Goal: Communication & Community: Answer question/provide support

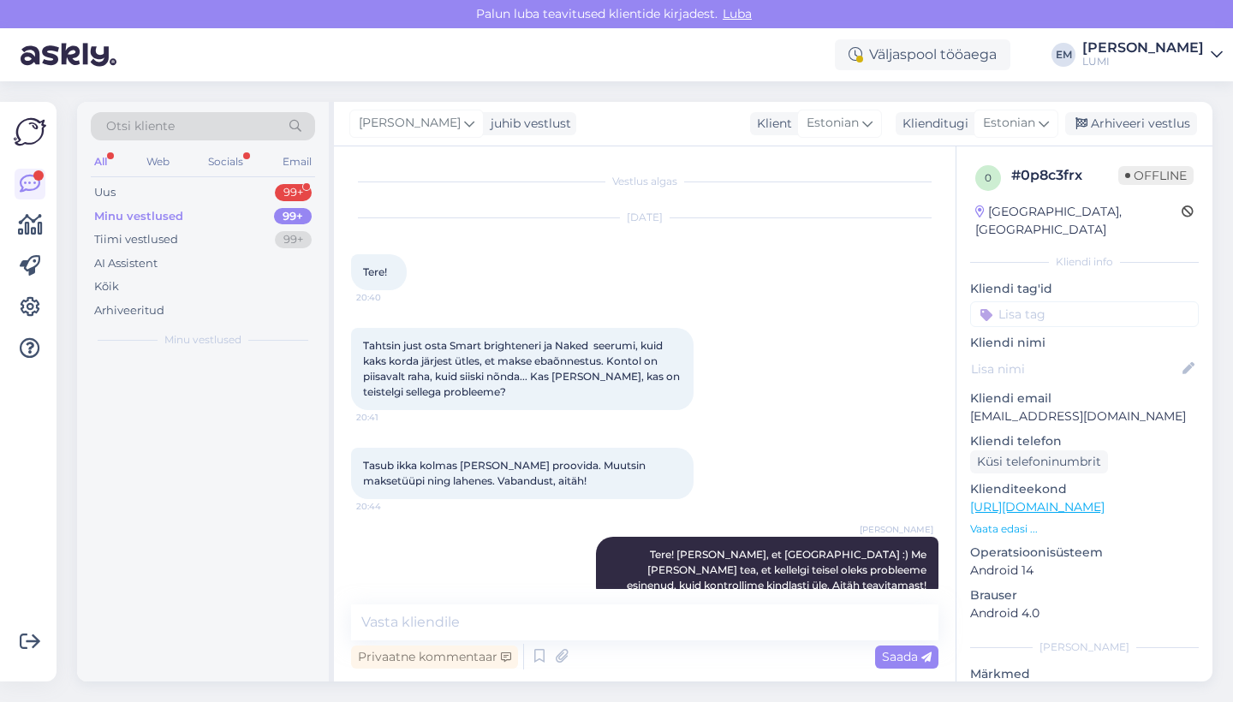
scroll to position [33, 0]
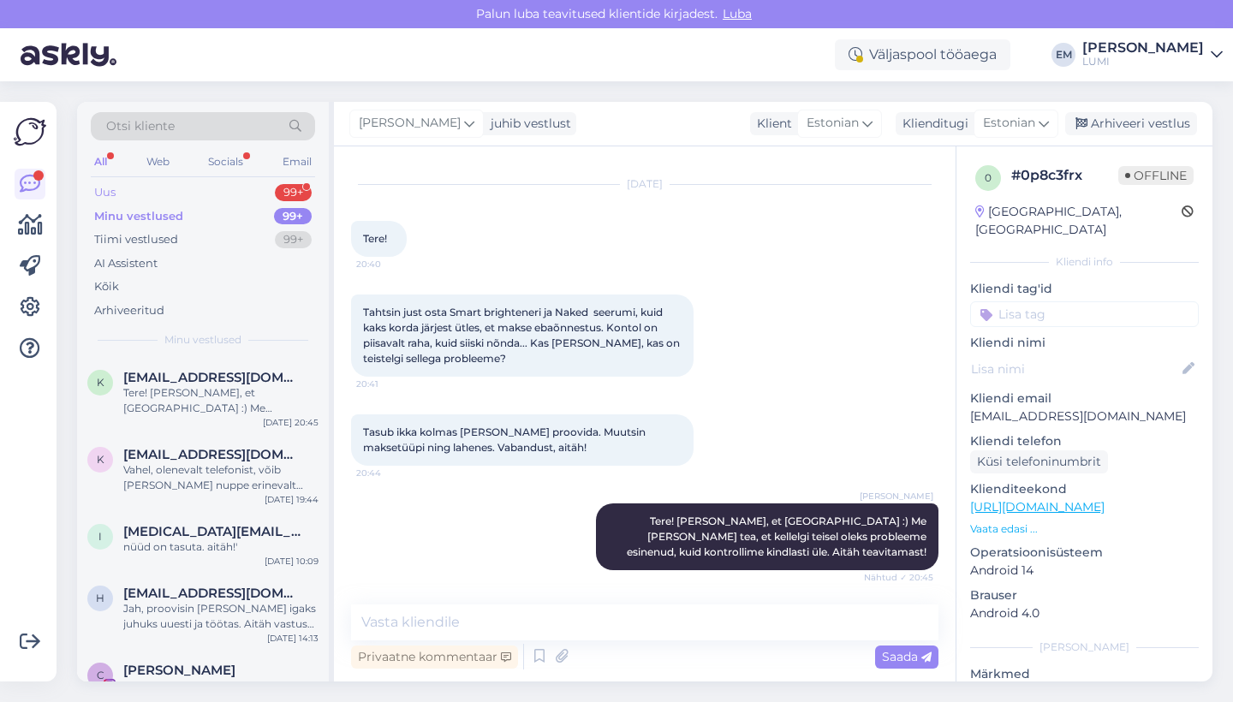
click at [196, 182] on div "Uus 99+" at bounding box center [203, 193] width 224 height 24
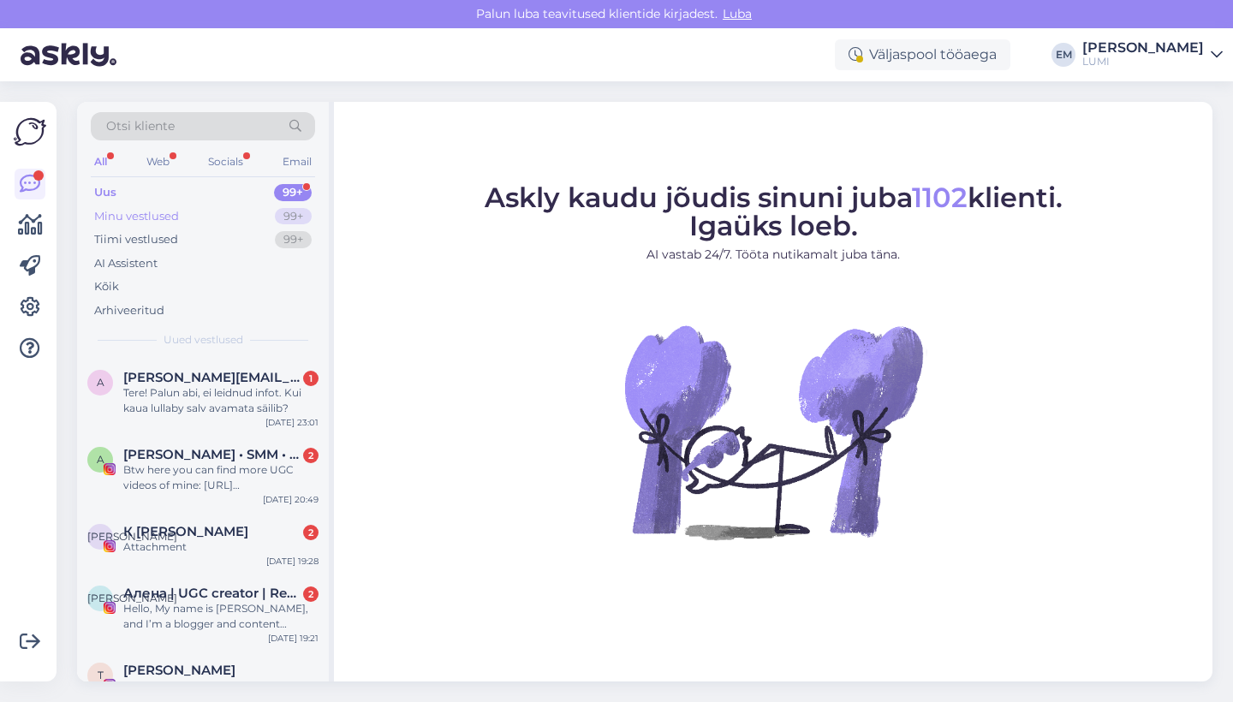
click at [241, 223] on div "Minu vestlused 99+" at bounding box center [203, 217] width 224 height 24
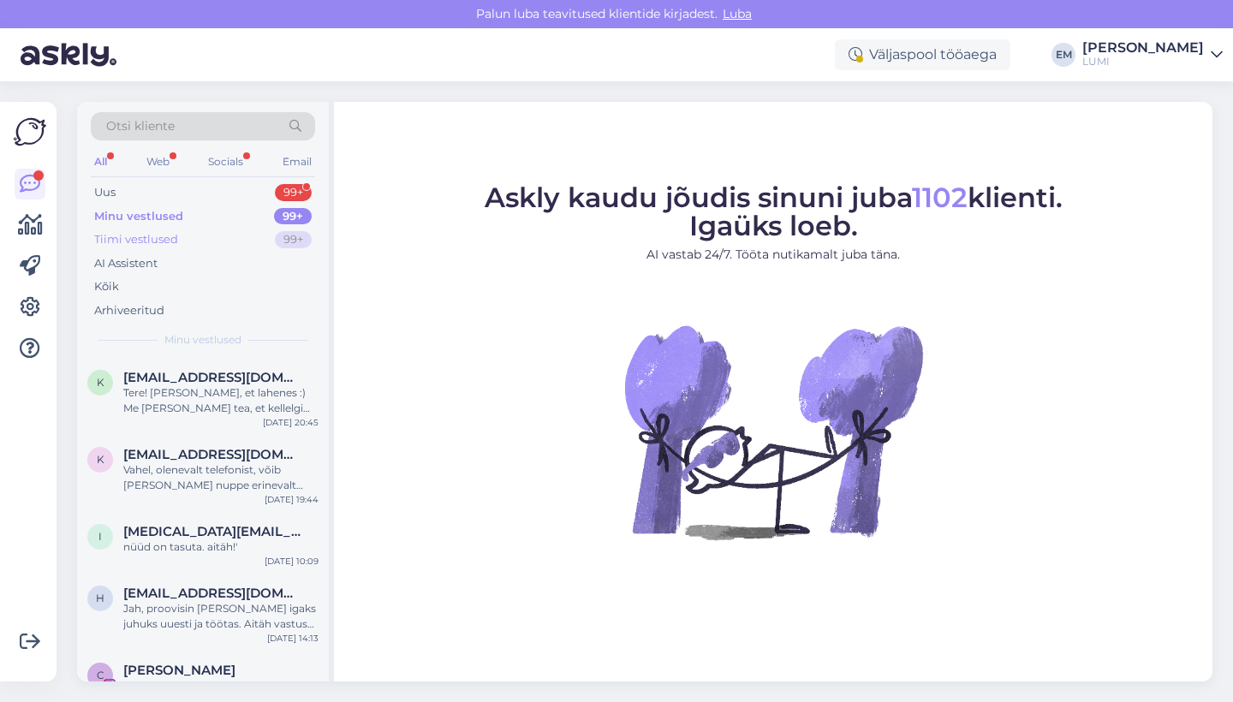
click at [237, 243] on div "Tiimi vestlused 99+" at bounding box center [203, 240] width 224 height 24
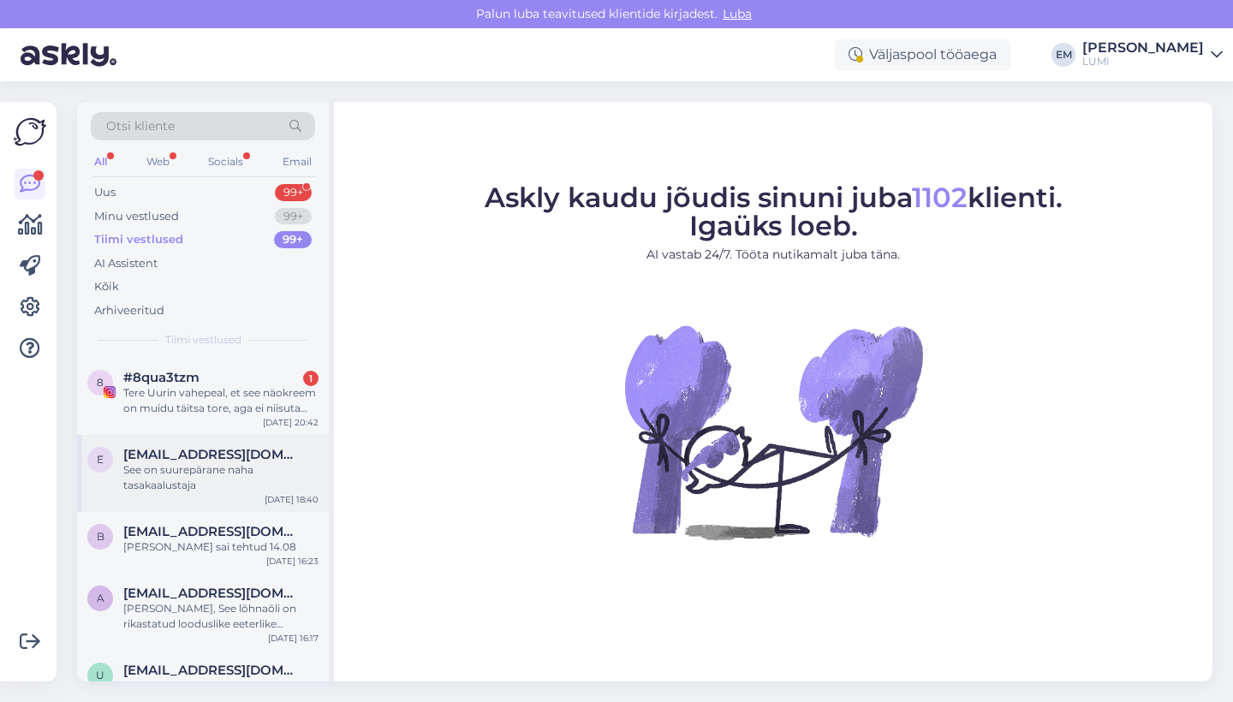
click at [219, 442] on div "e elisehysson@gmail.com See on suurepärane naha tasakaalustaja Aug 19 18:40" at bounding box center [203, 473] width 252 height 77
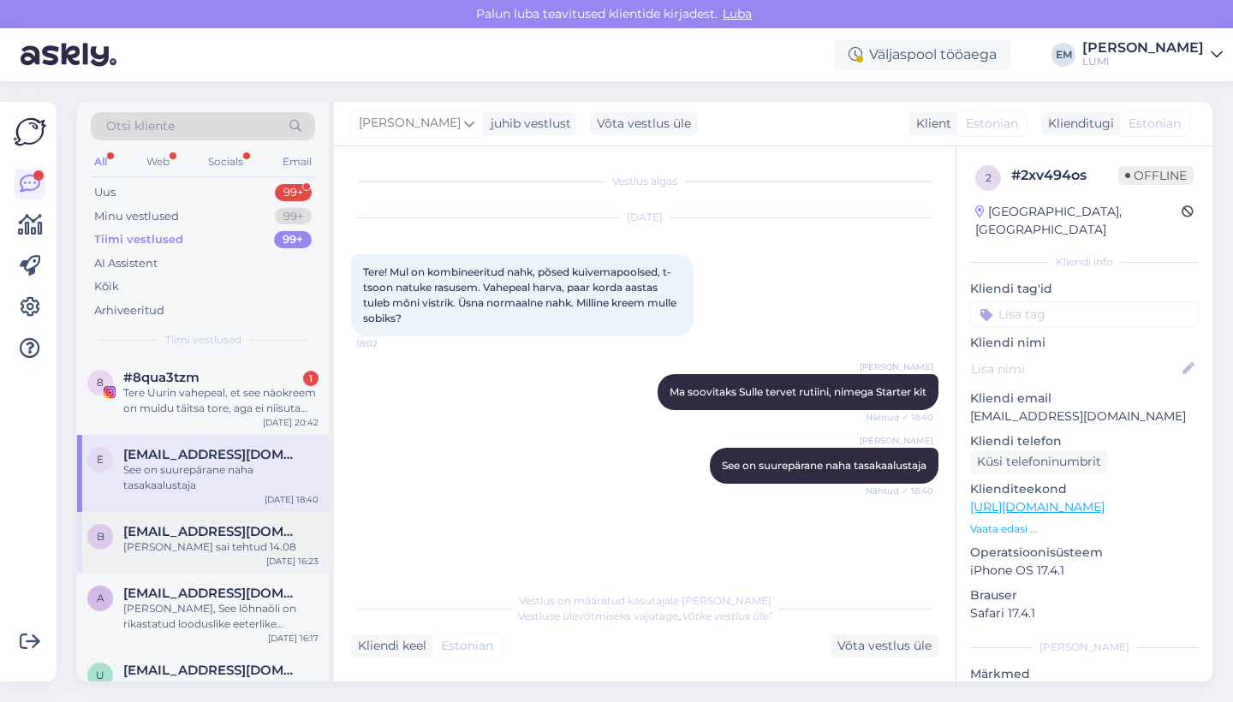
click at [219, 555] on div "b brit.poldaru@gmail.com Tellimus sai tehtud 14.08 Aug 19 16:23" at bounding box center [203, 543] width 252 height 62
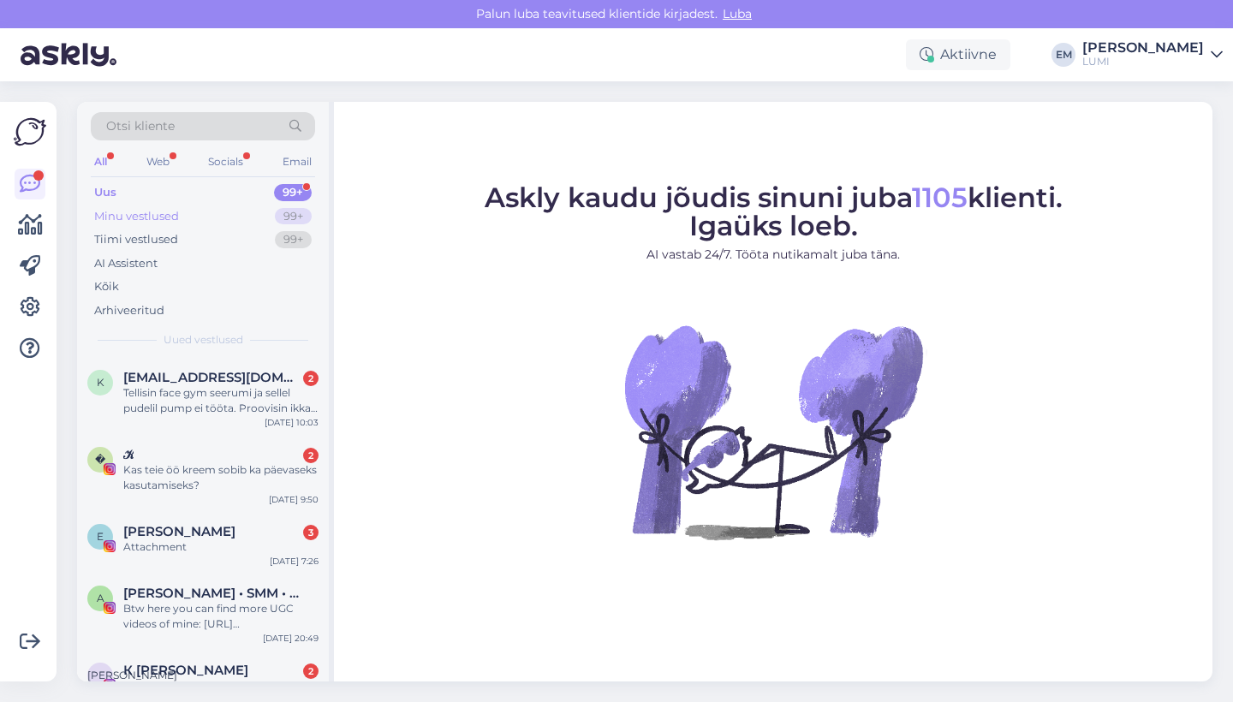
click at [208, 219] on div "Minu vestlused 99+" at bounding box center [203, 217] width 224 height 24
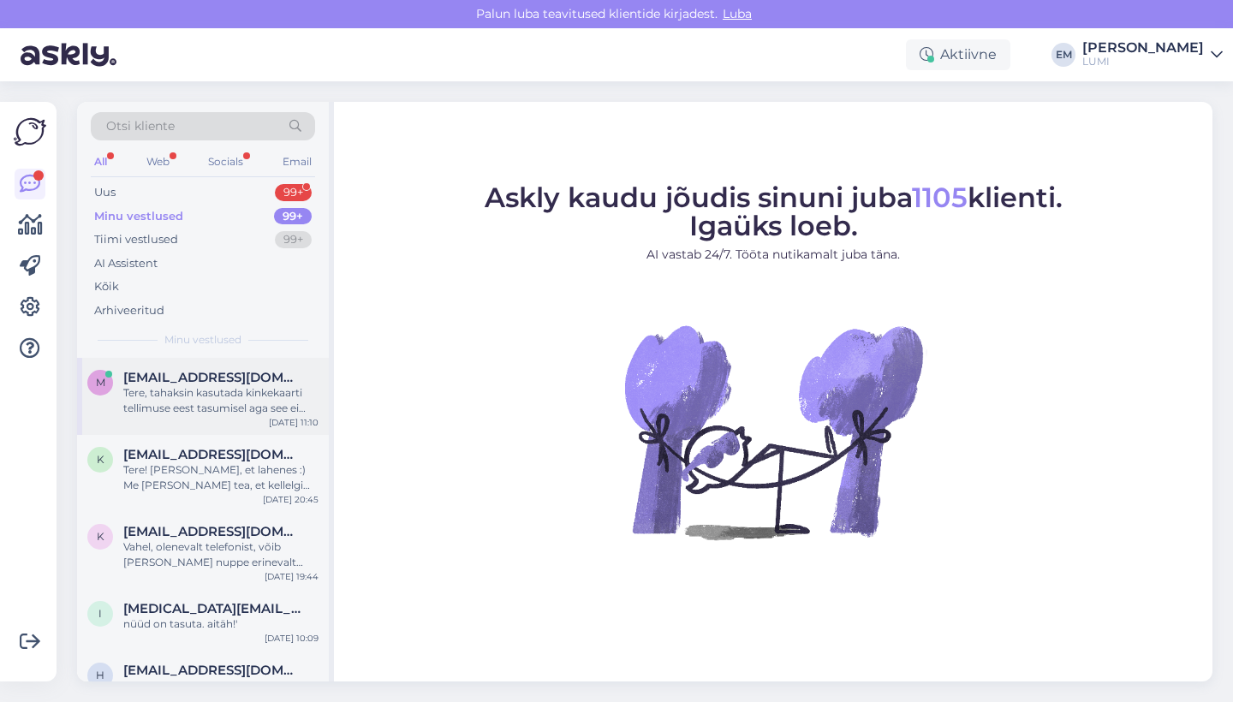
click at [203, 391] on div "Tere, tahaksin kasutada kinkekaarti tellimuse eest tasumisel aga see ei toimi." at bounding box center [220, 400] width 195 height 31
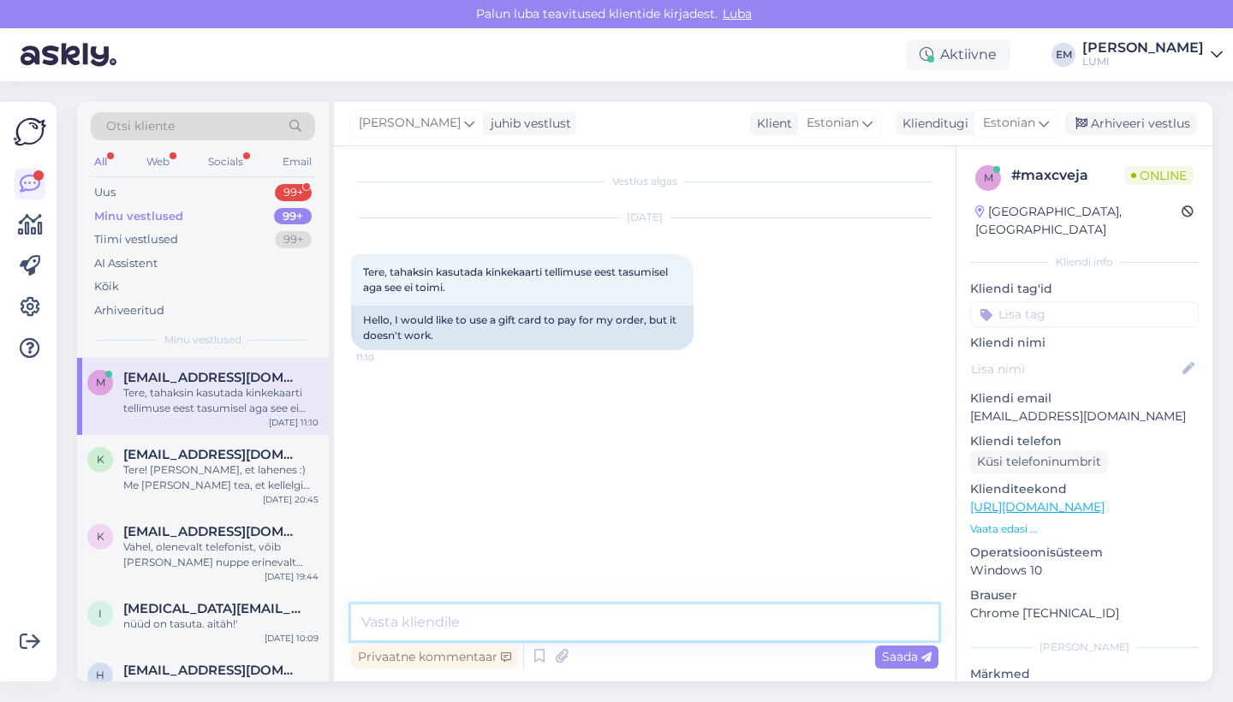
click at [564, 636] on textarea at bounding box center [645, 623] width 588 height 36
type textarea "Tere! Kas te saaksite [PERSON_NAME] kinkekaardi koodi saata?"
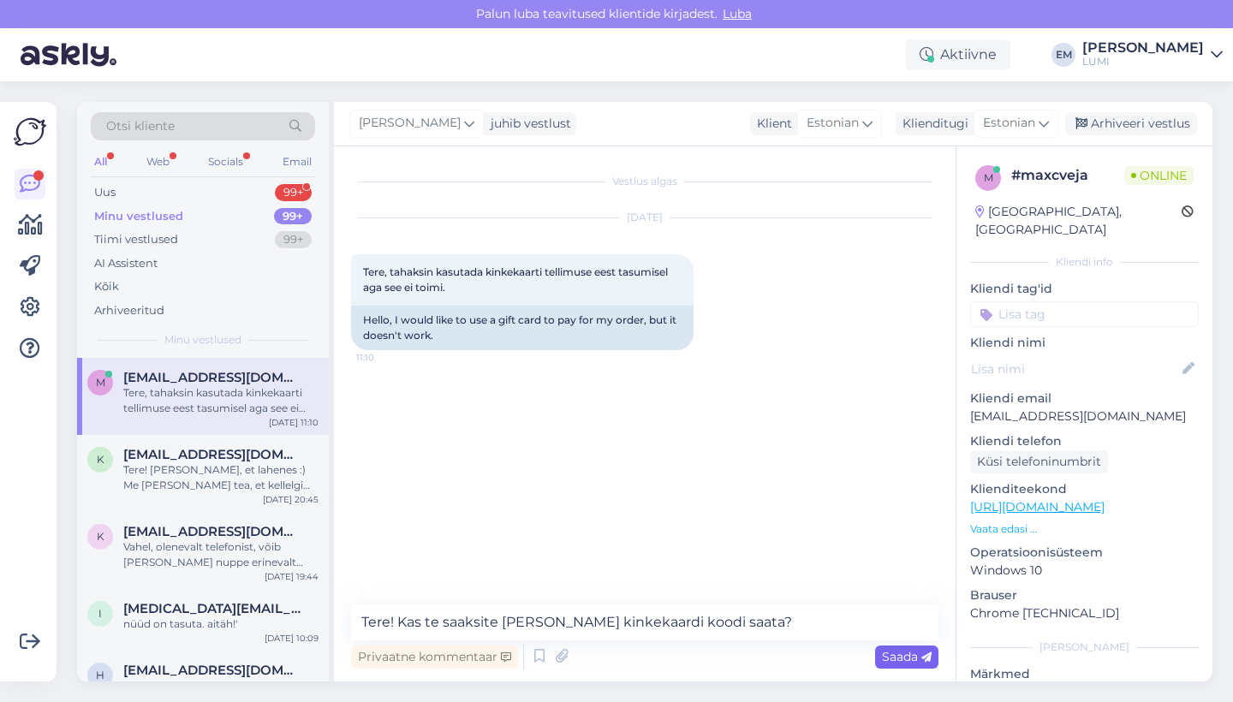
click at [903, 665] on div "Saada" at bounding box center [906, 657] width 63 height 23
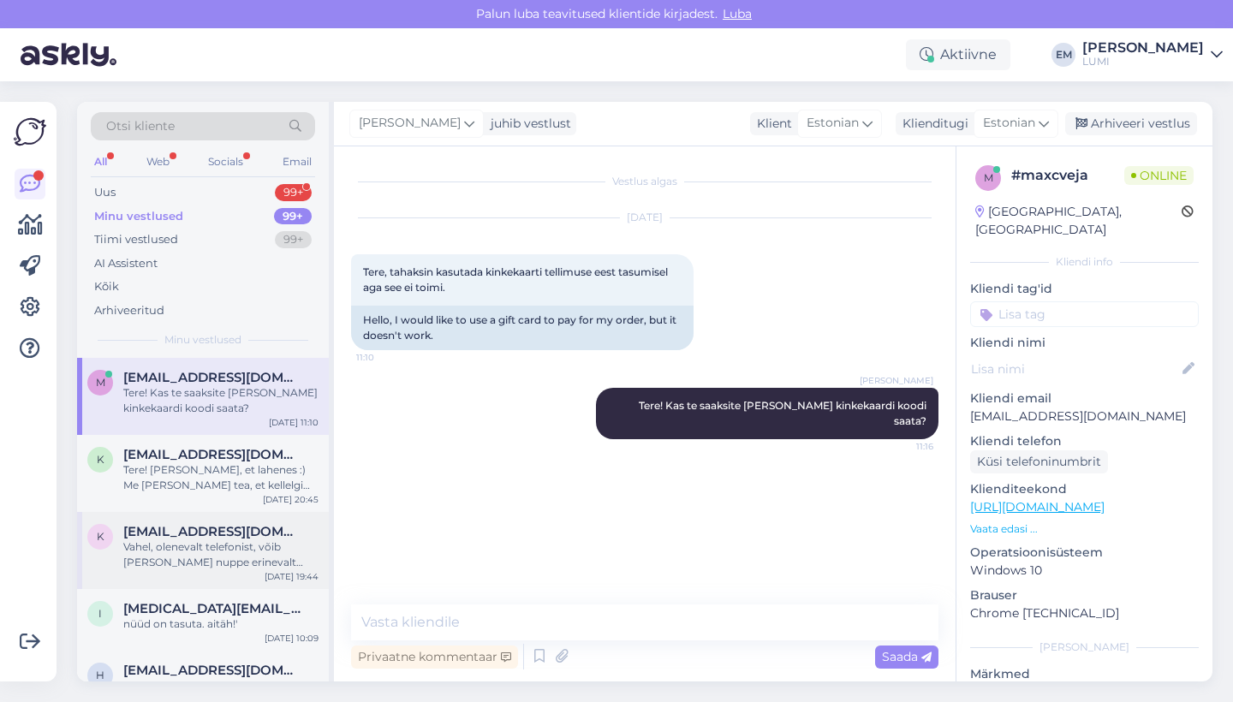
click at [200, 515] on div "k [EMAIL_ADDRESS][DOMAIN_NAME] [PERSON_NAME], olenevalt telefonist, võib [PERSO…" at bounding box center [203, 550] width 252 height 77
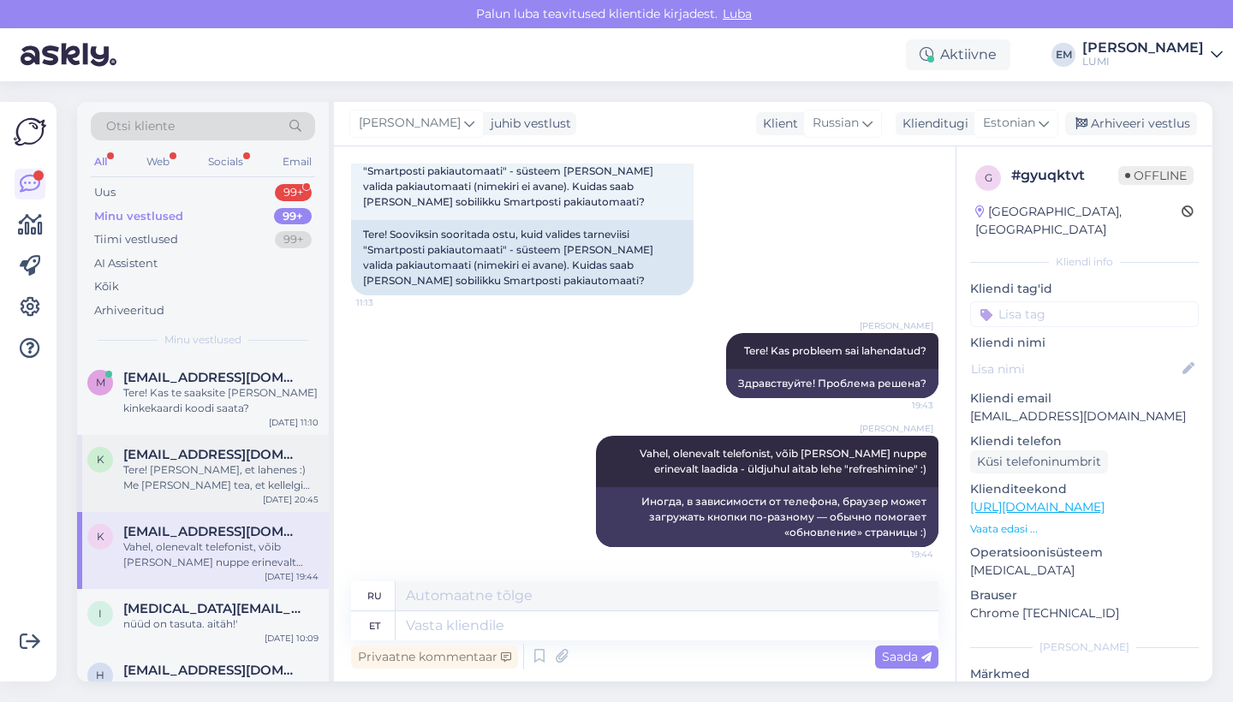
click at [199, 477] on div "Tere! [PERSON_NAME], et lahenes :) Me [PERSON_NAME] tea, et kellelgi teisel ole…" at bounding box center [220, 477] width 195 height 31
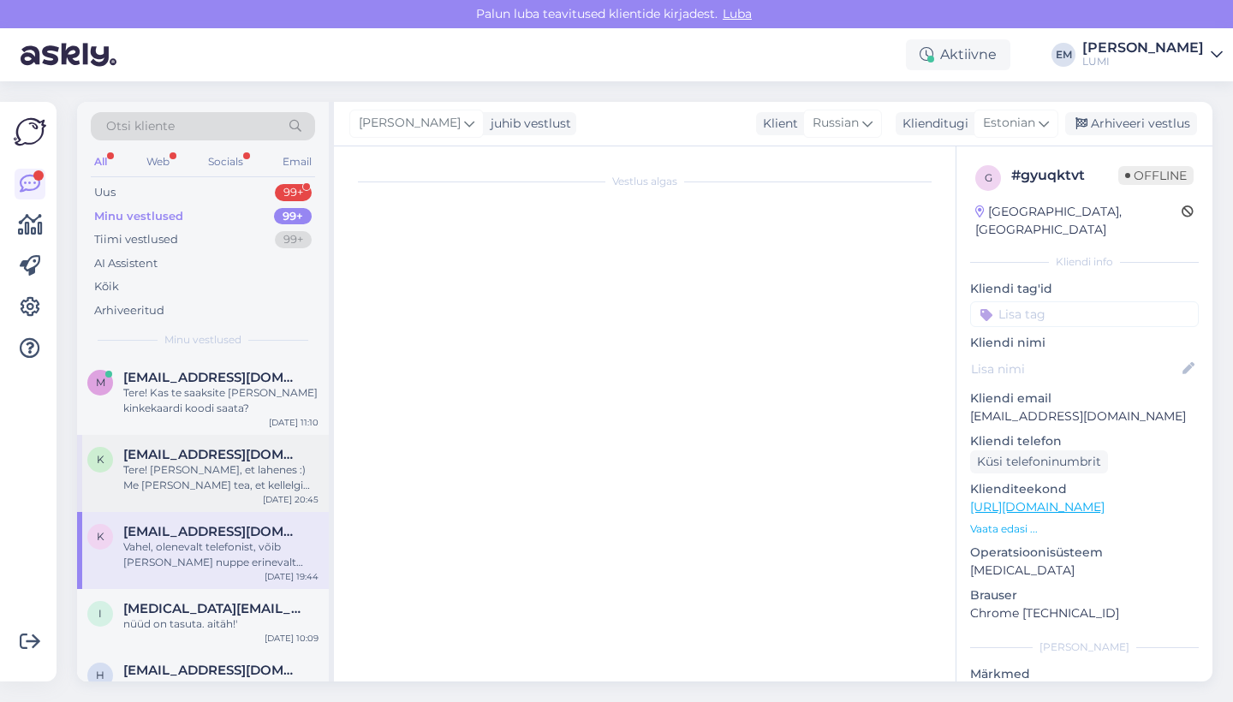
scroll to position [33, 0]
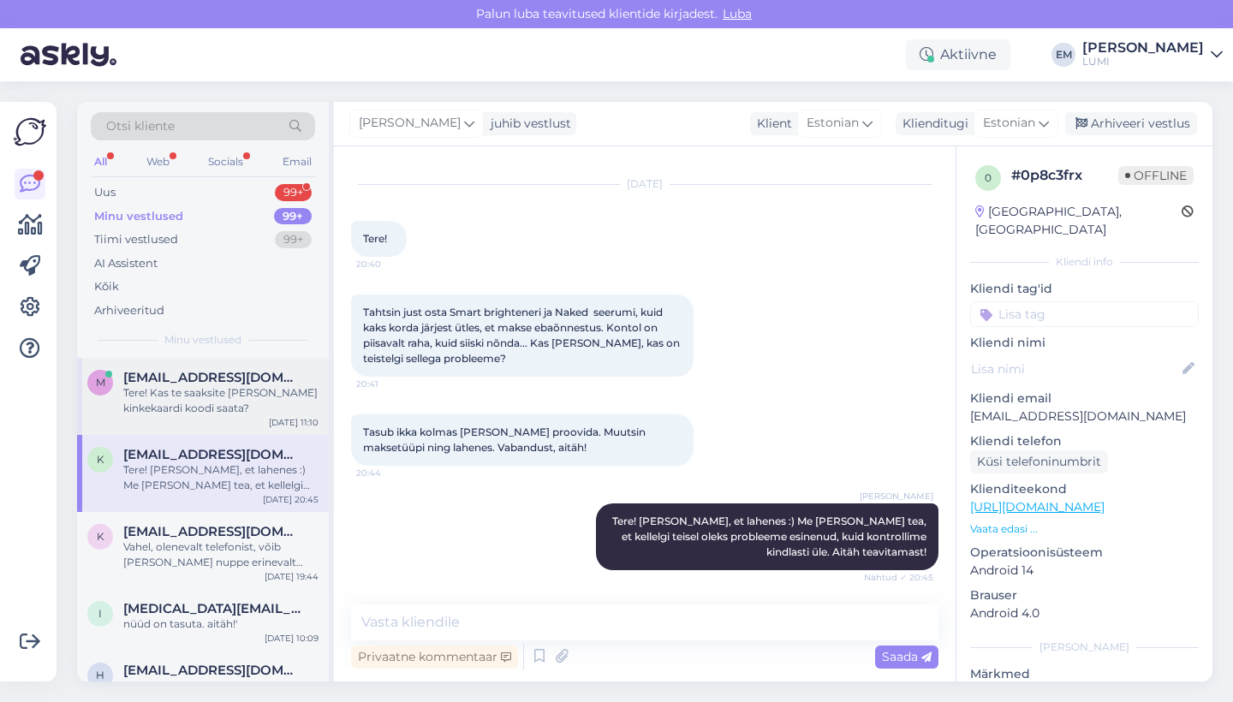
click at [186, 380] on span "[EMAIL_ADDRESS][DOMAIN_NAME]" at bounding box center [212, 377] width 178 height 15
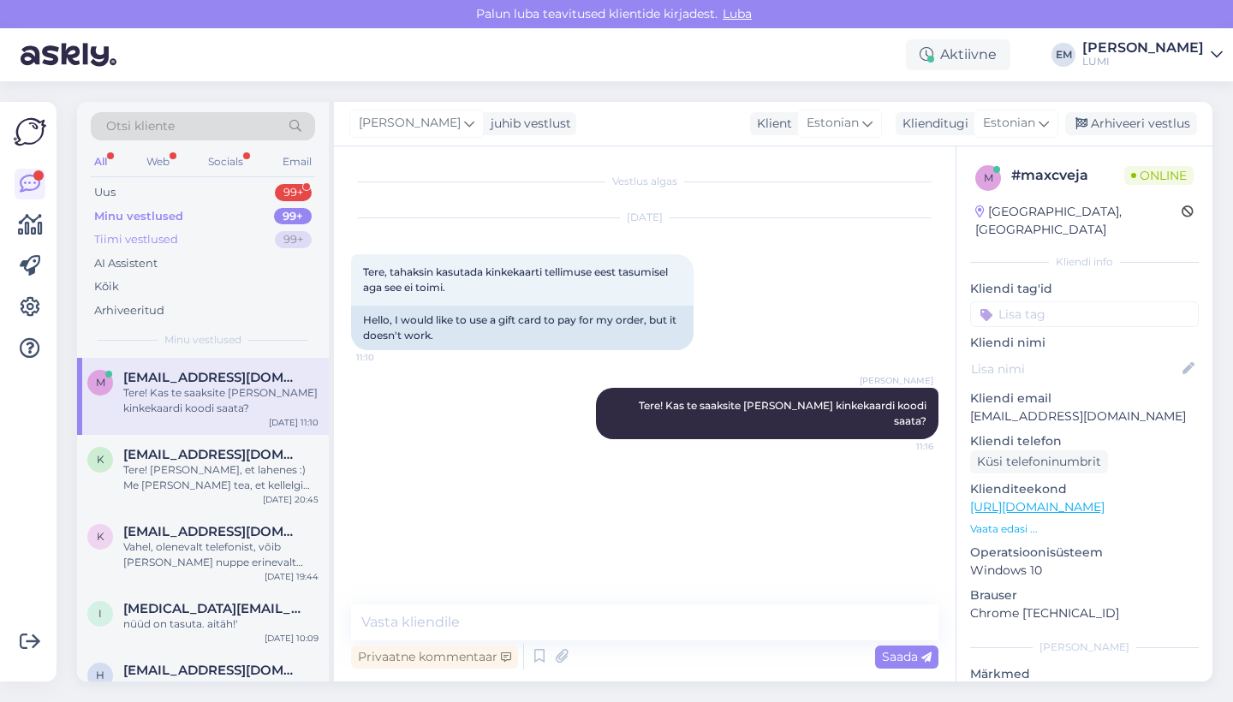
click at [193, 243] on div "Tiimi vestlused 99+" at bounding box center [203, 240] width 224 height 24
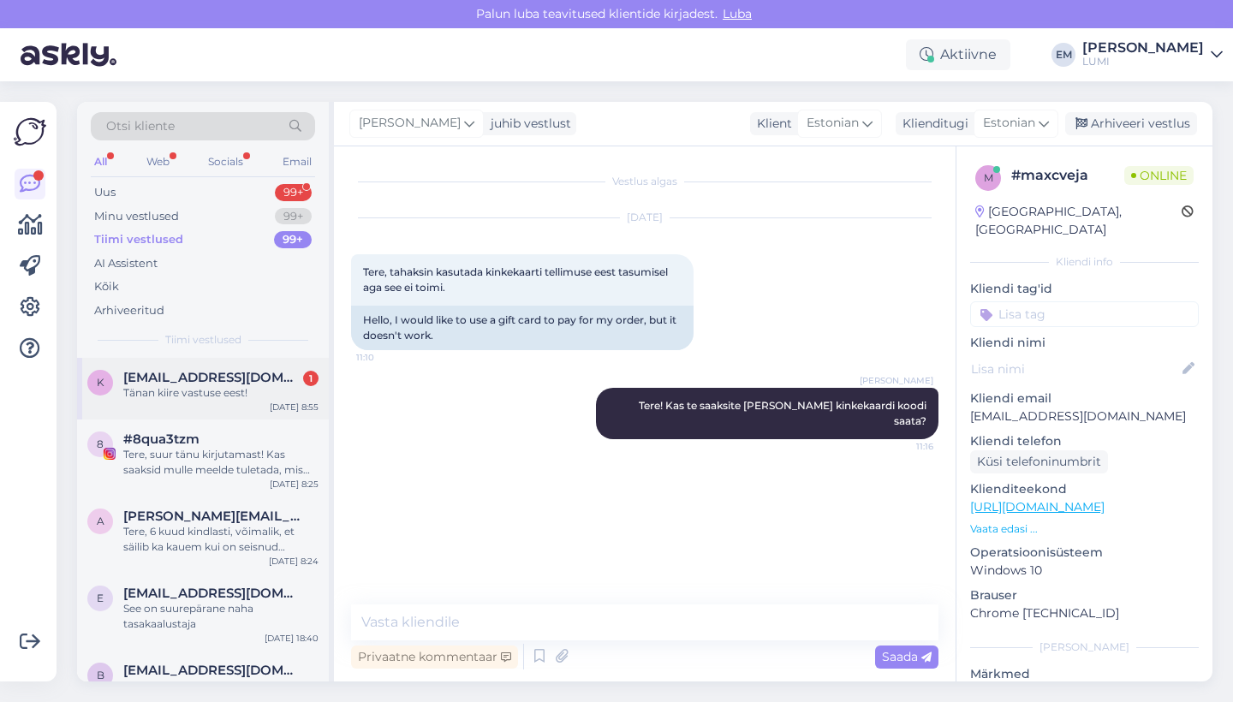
click at [212, 396] on div "Tänan kiire vastuse eest!" at bounding box center [220, 392] width 195 height 15
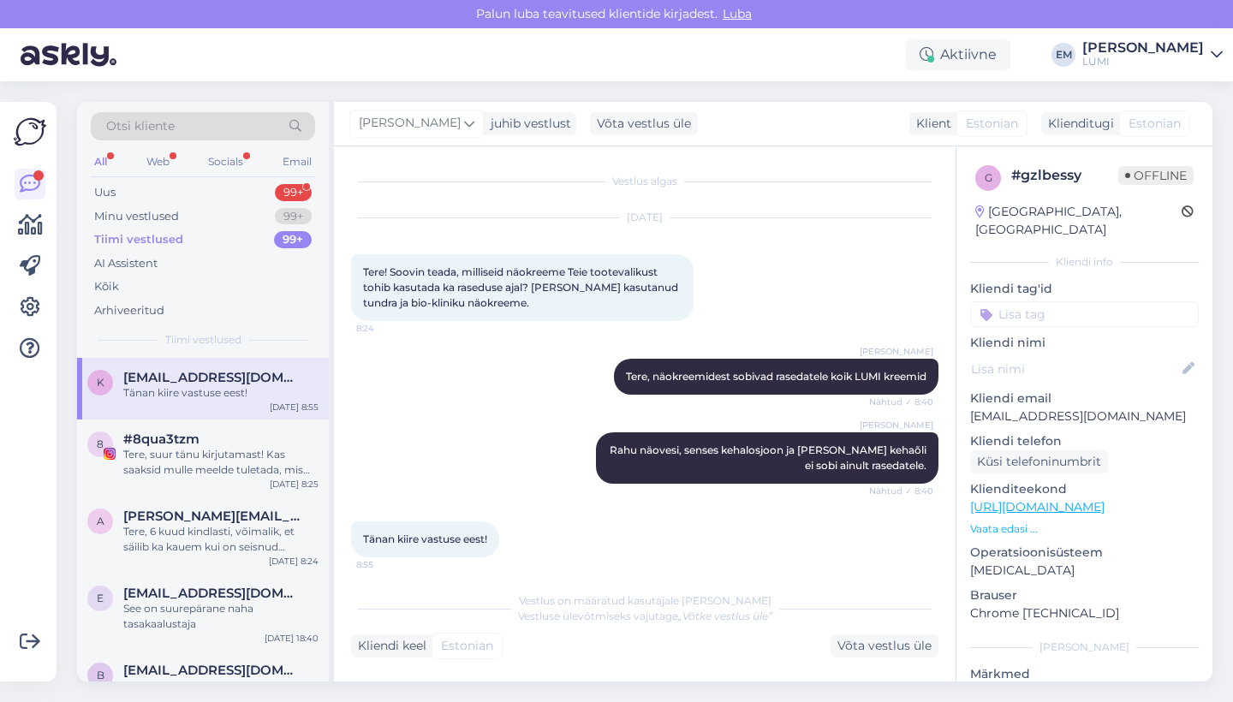
scroll to position [9, 0]
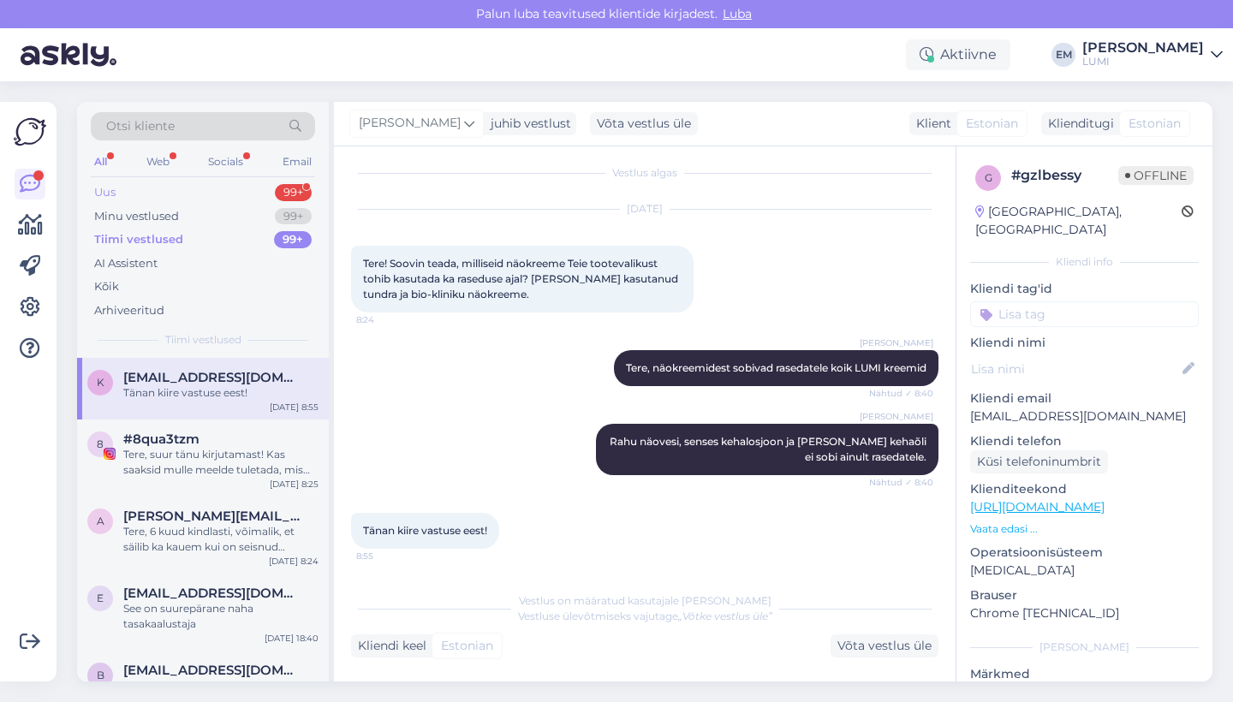
click at [225, 190] on div "Uus 99+" at bounding box center [203, 193] width 224 height 24
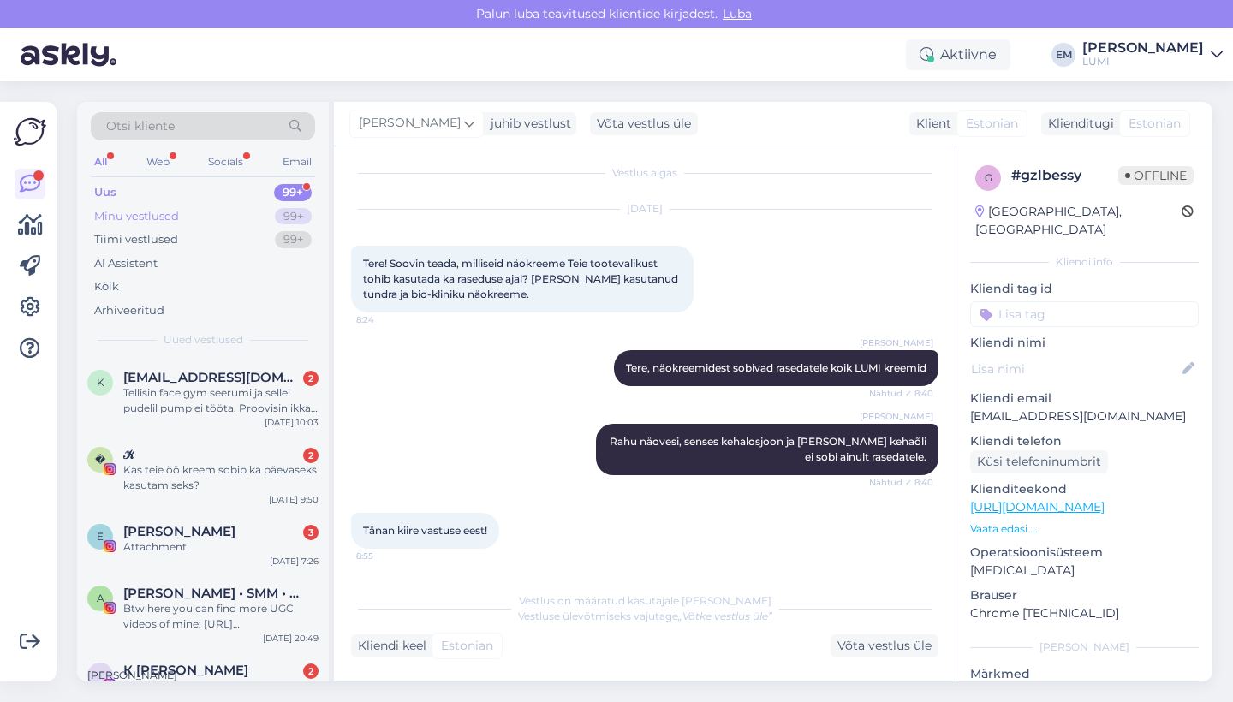
click at [205, 220] on div "Minu vestlused 99+" at bounding box center [203, 217] width 224 height 24
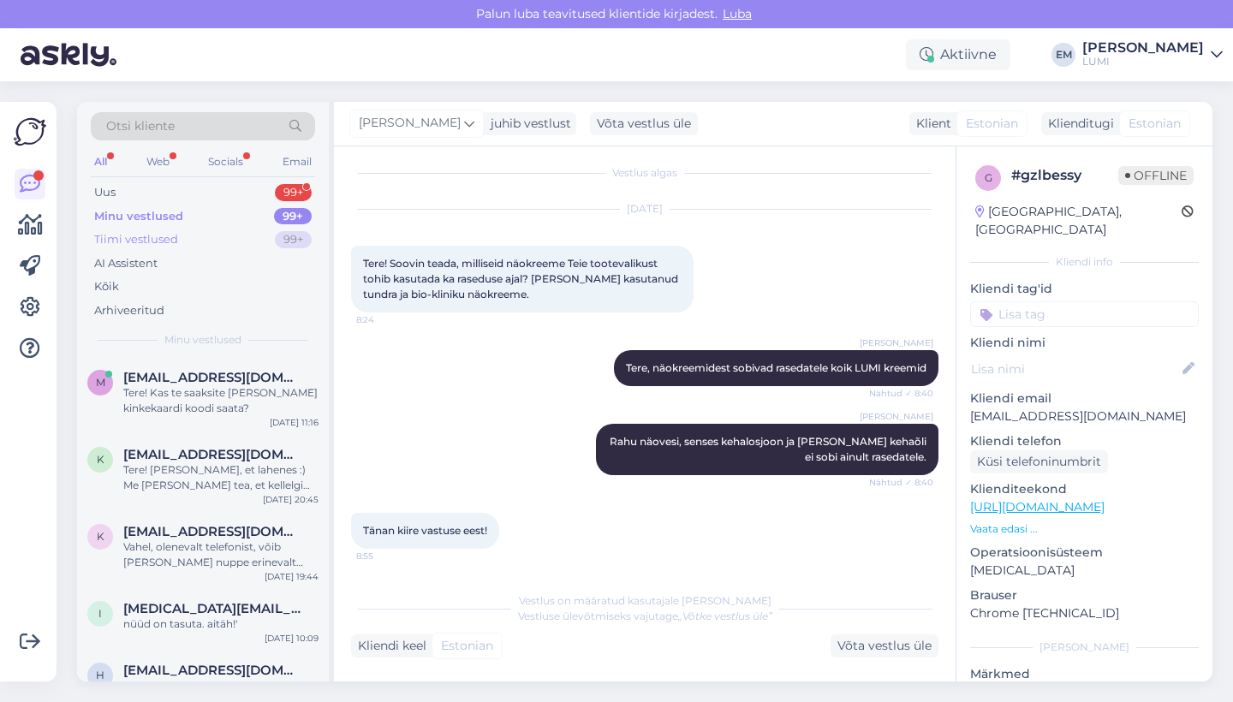
click at [206, 239] on div "Tiimi vestlused 99+" at bounding box center [203, 240] width 224 height 24
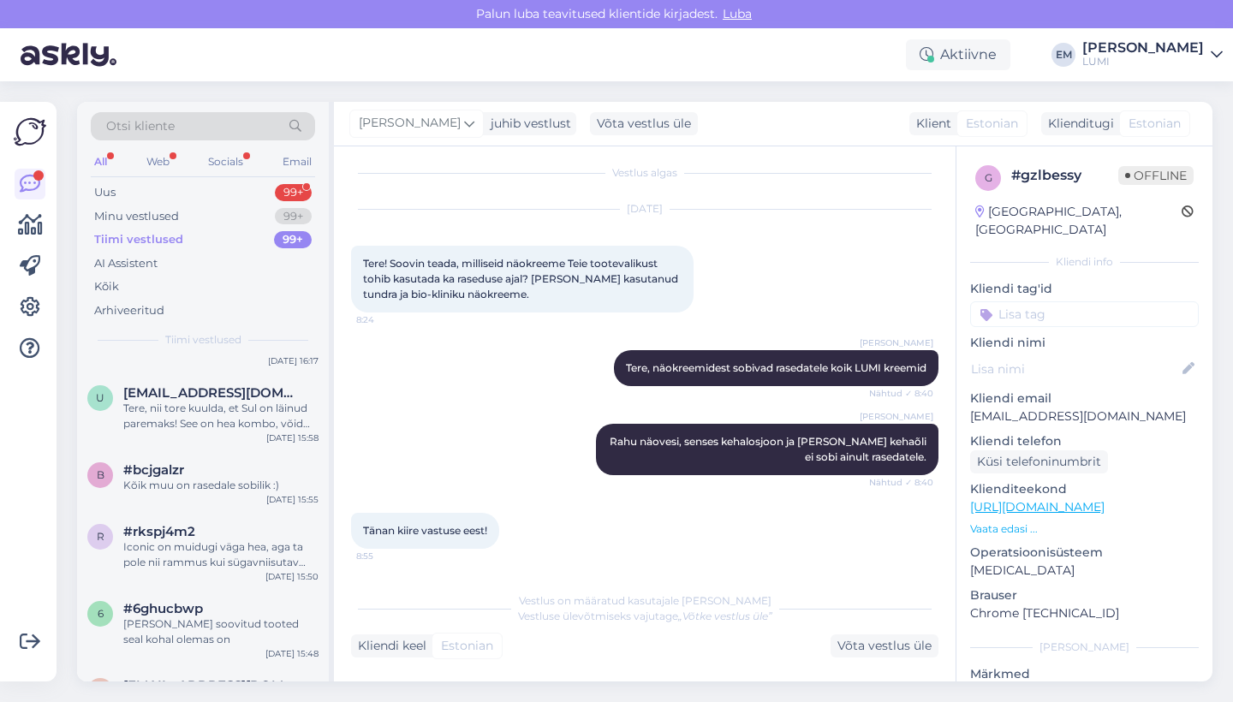
scroll to position [417, 0]
click at [205, 389] on span "[EMAIL_ADDRESS][DOMAIN_NAME]" at bounding box center [212, 392] width 178 height 15
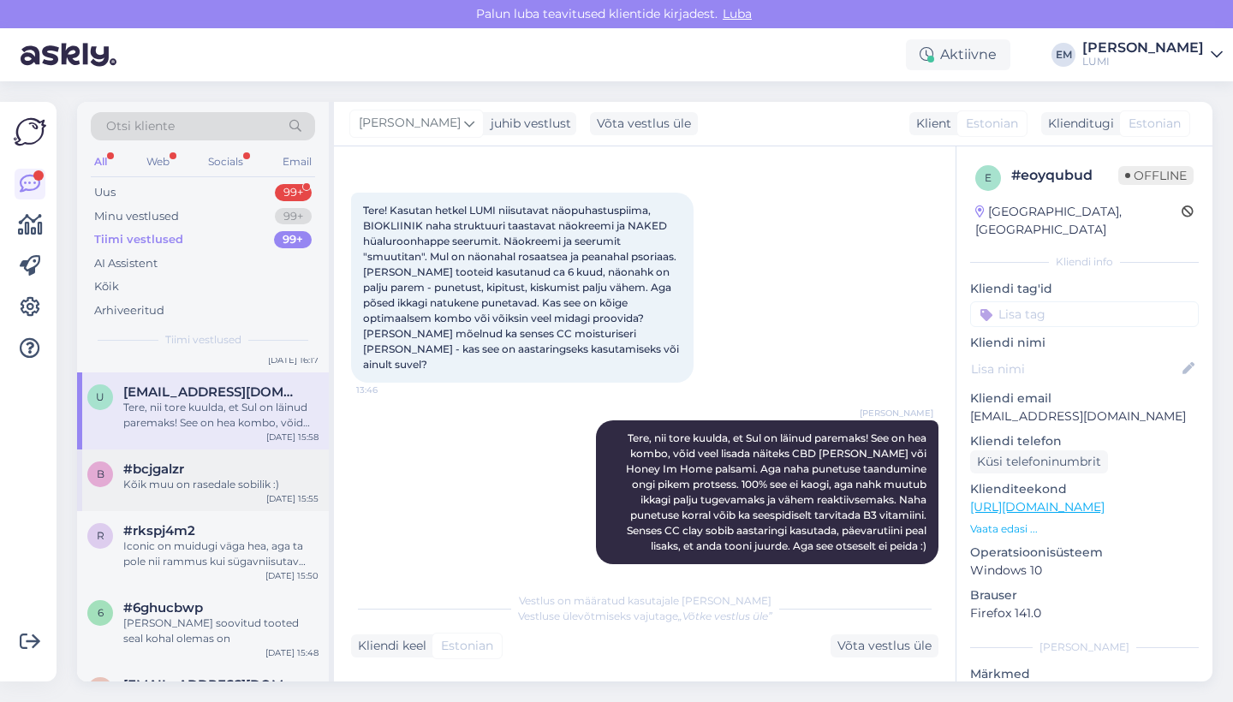
click at [208, 491] on div "b #bcjgalzr Kõik muu on rasedale sobilik :) [DATE] 15:55" at bounding box center [203, 481] width 252 height 62
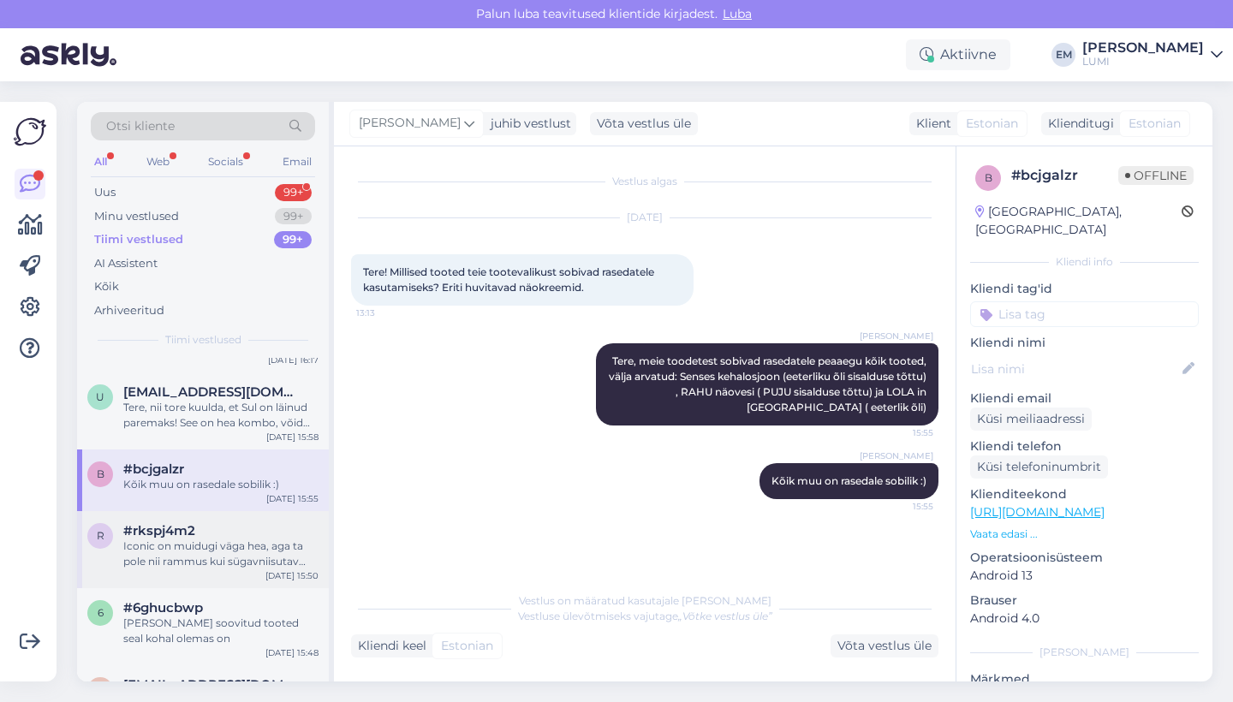
click at [208, 560] on div "Iconic on muidugi väga hea, aga ta pole nii rammus kui sügavniisutav kreem, mis…" at bounding box center [220, 554] width 195 height 31
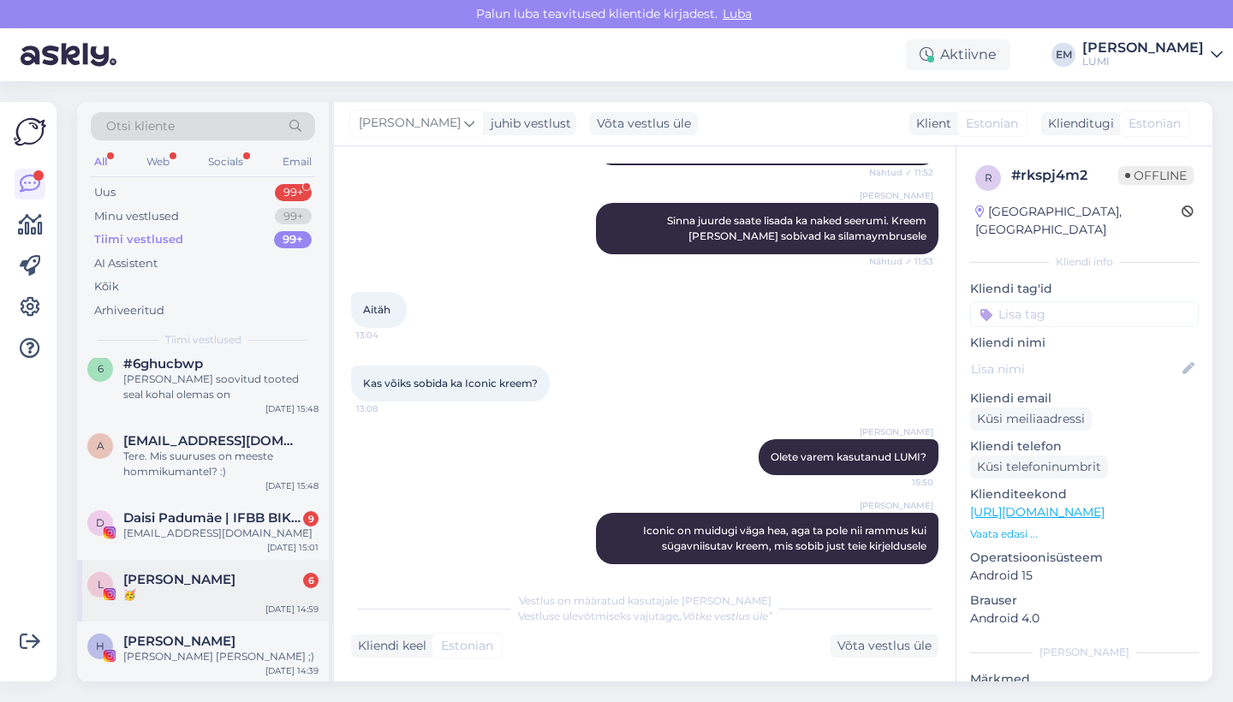
scroll to position [737, 0]
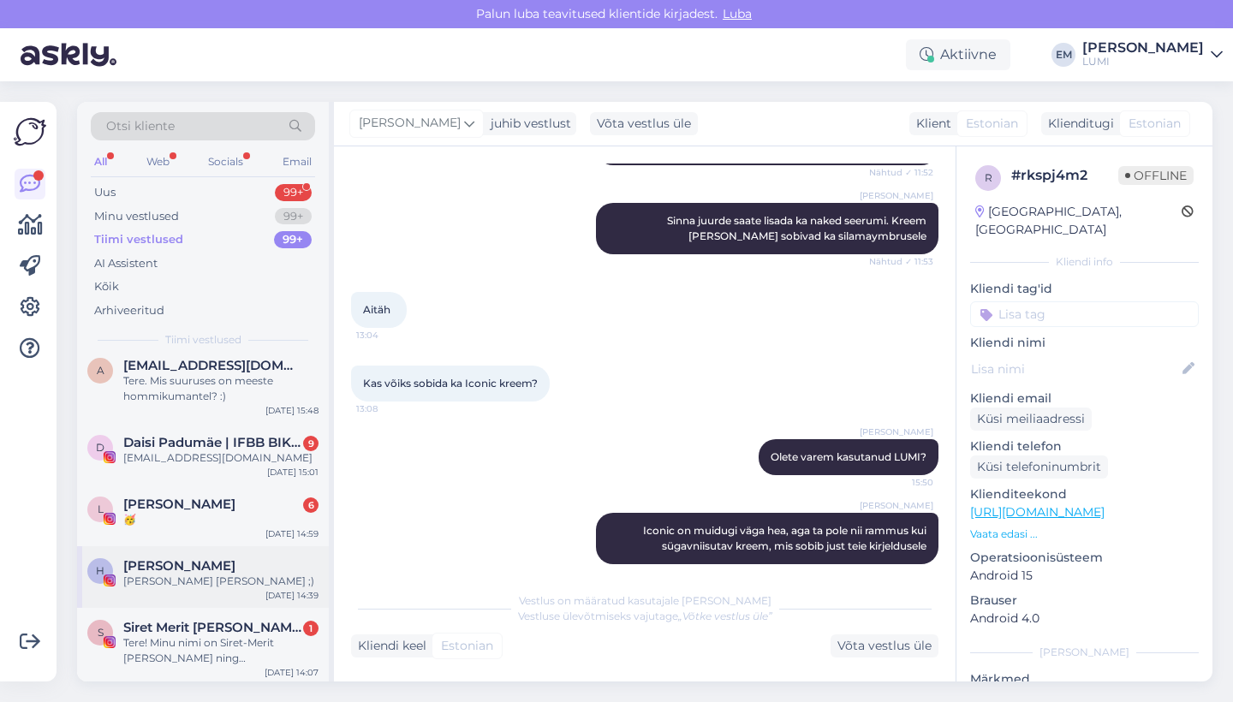
click at [208, 560] on span "[PERSON_NAME]" at bounding box center [179, 565] width 112 height 15
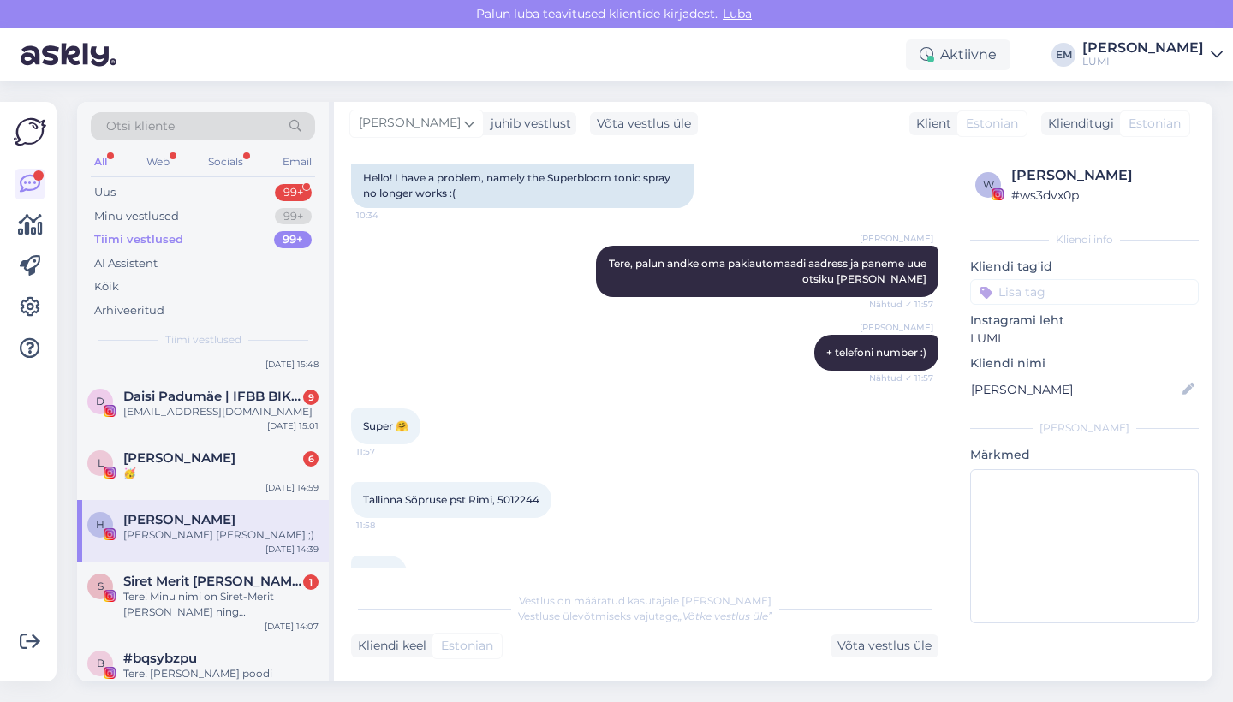
scroll to position [14, 0]
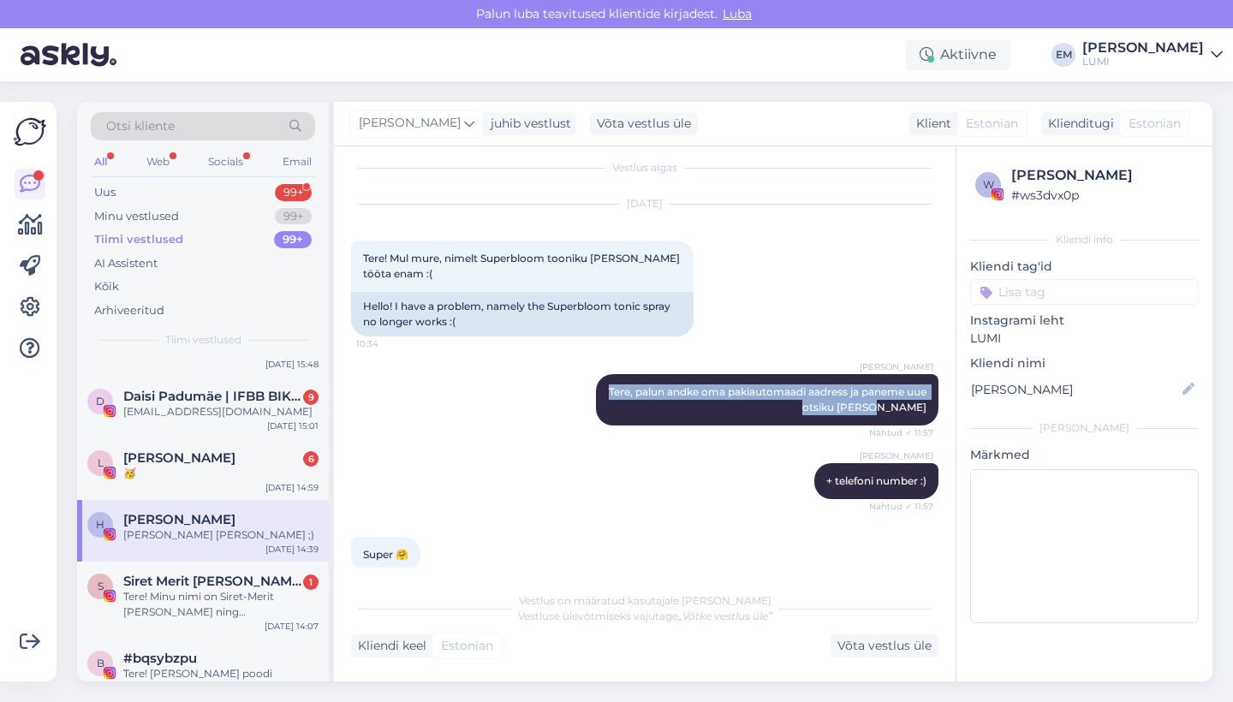
drag, startPoint x: 926, startPoint y: 406, endPoint x: 596, endPoint y: 373, distance: 331.4
click at [596, 373] on div "Maarja Serg Tere, palun andke oma pakiautomaadi aadress ja paneme uue otsiku [P…" at bounding box center [645, 399] width 588 height 89
copy span "Tere, palun andke oma pakiautomaadi aadress ja paneme uue otsiku [PERSON_NAME]"
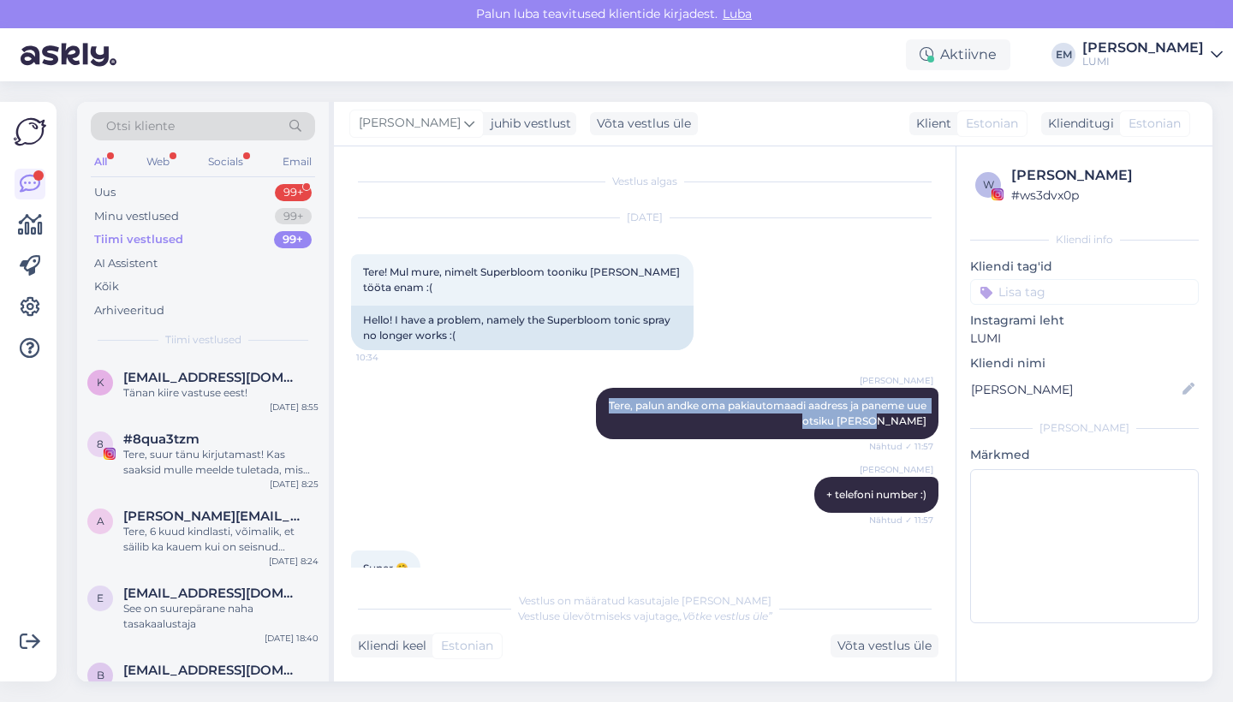
scroll to position [0, 0]
click at [178, 194] on div "Uus 99+" at bounding box center [203, 193] width 224 height 24
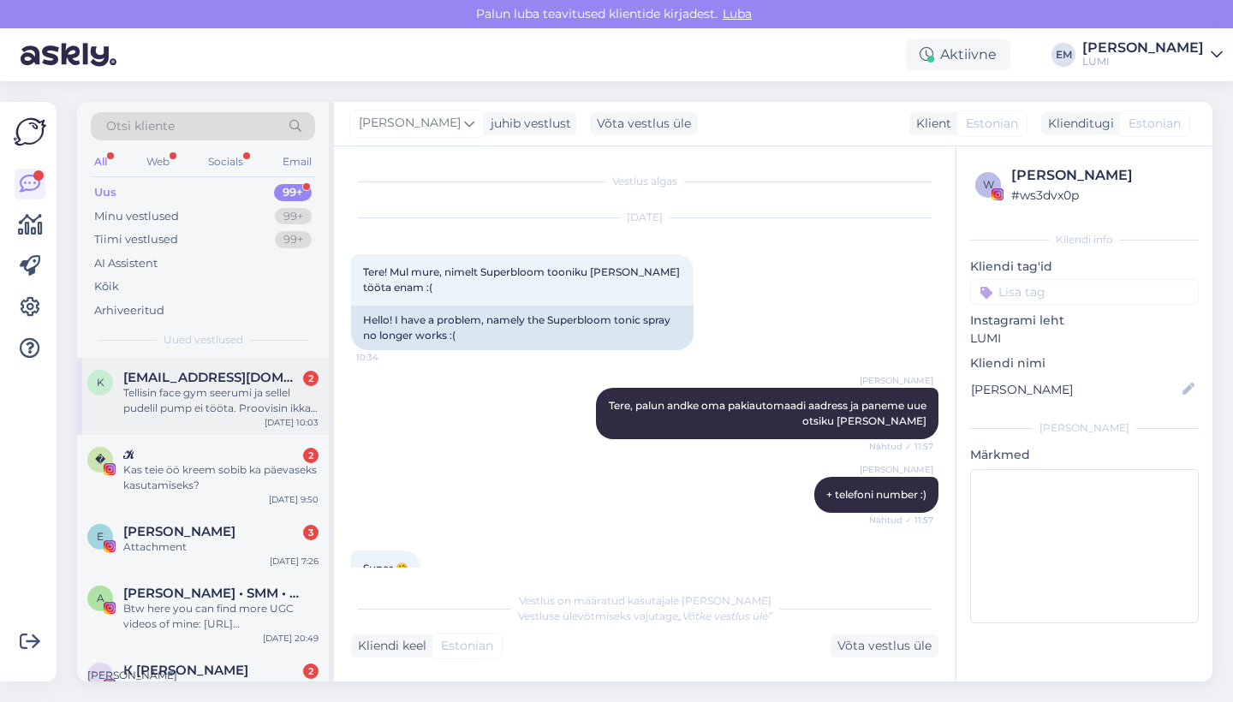
click at [229, 390] on div "Tellisin face gym seerumi ja sellel pudelil pump ei tööta. Proovisin ikka väga …" at bounding box center [220, 400] width 195 height 31
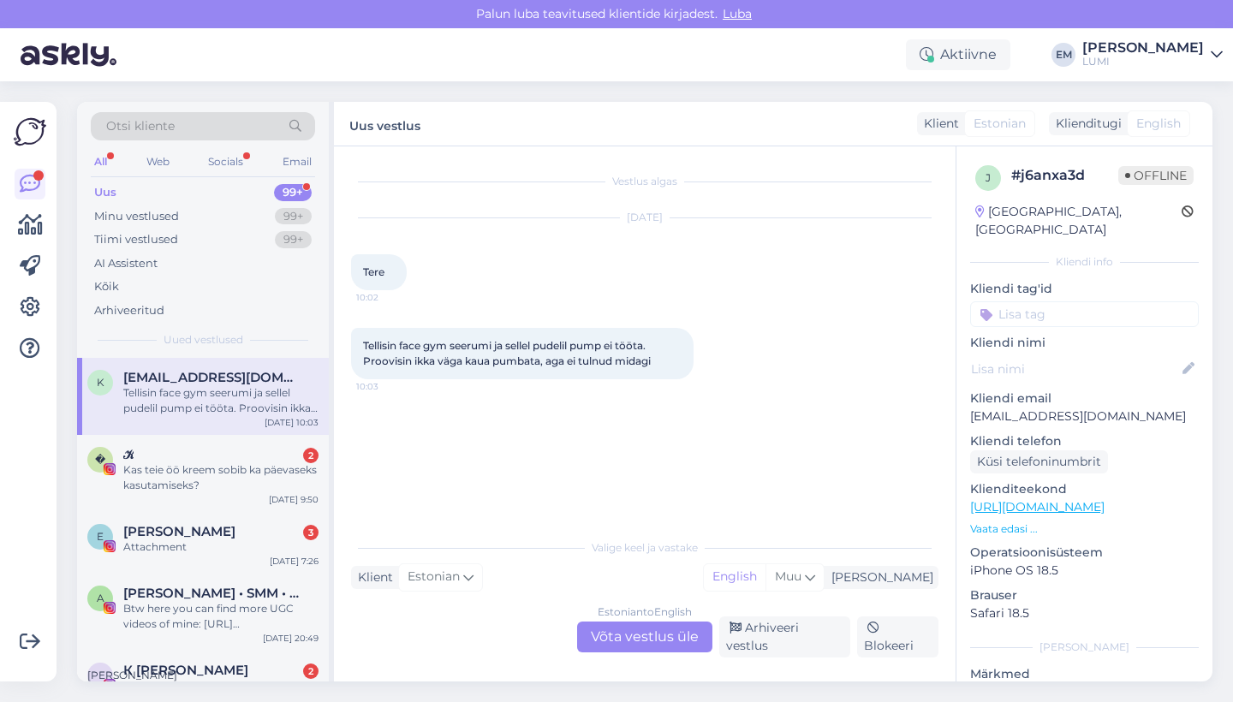
click at [643, 643] on div "Estonian to English Võta vestlus üle" at bounding box center [644, 637] width 135 height 31
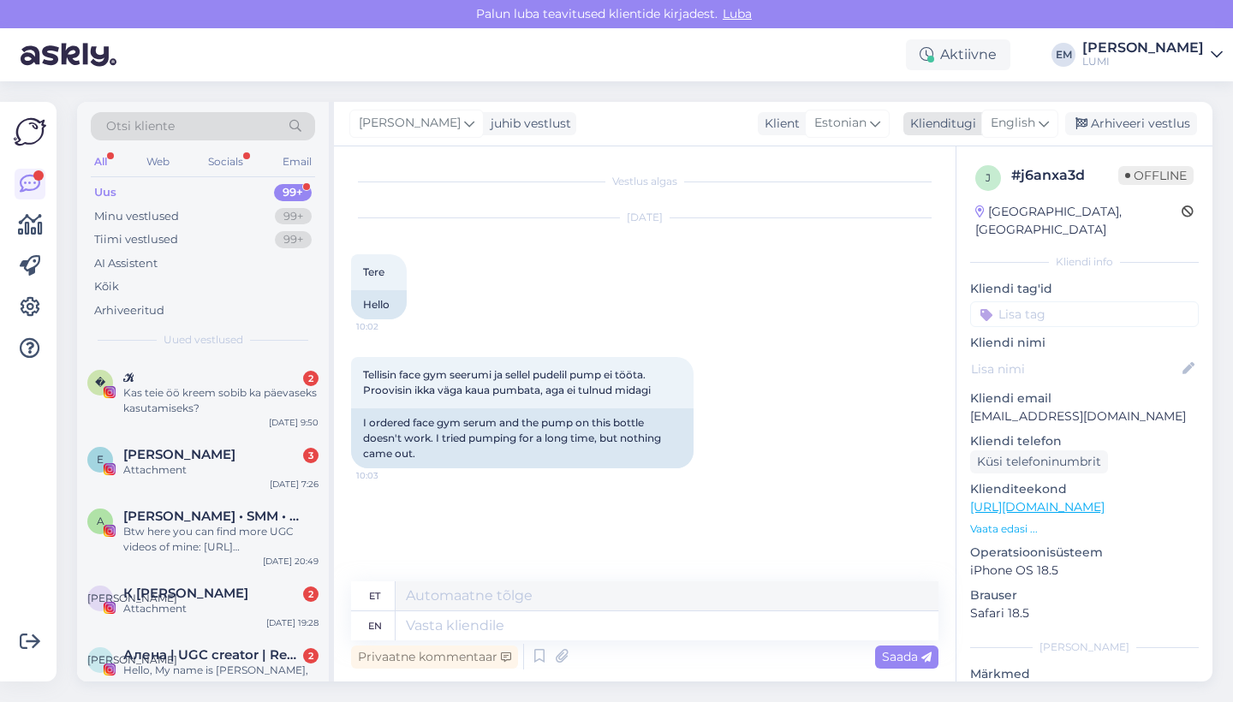
click at [964, 122] on div "Klienditugi" at bounding box center [940, 124] width 73 height 18
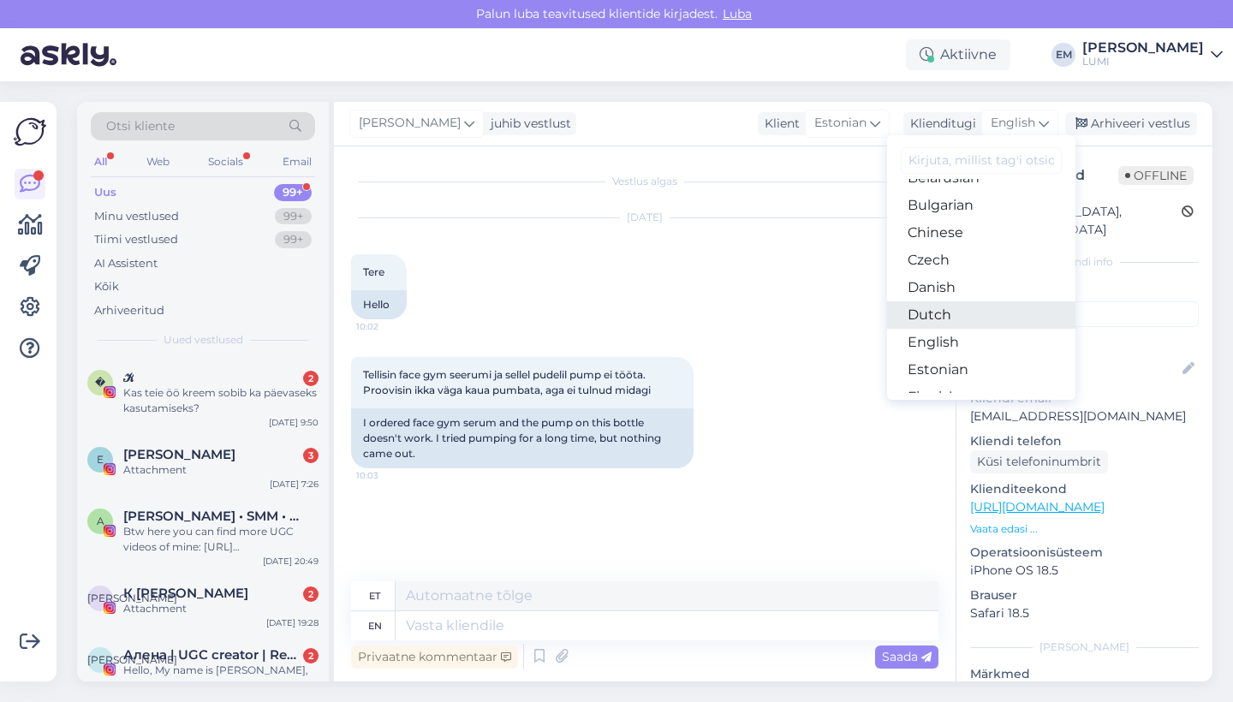
scroll to position [56, 0]
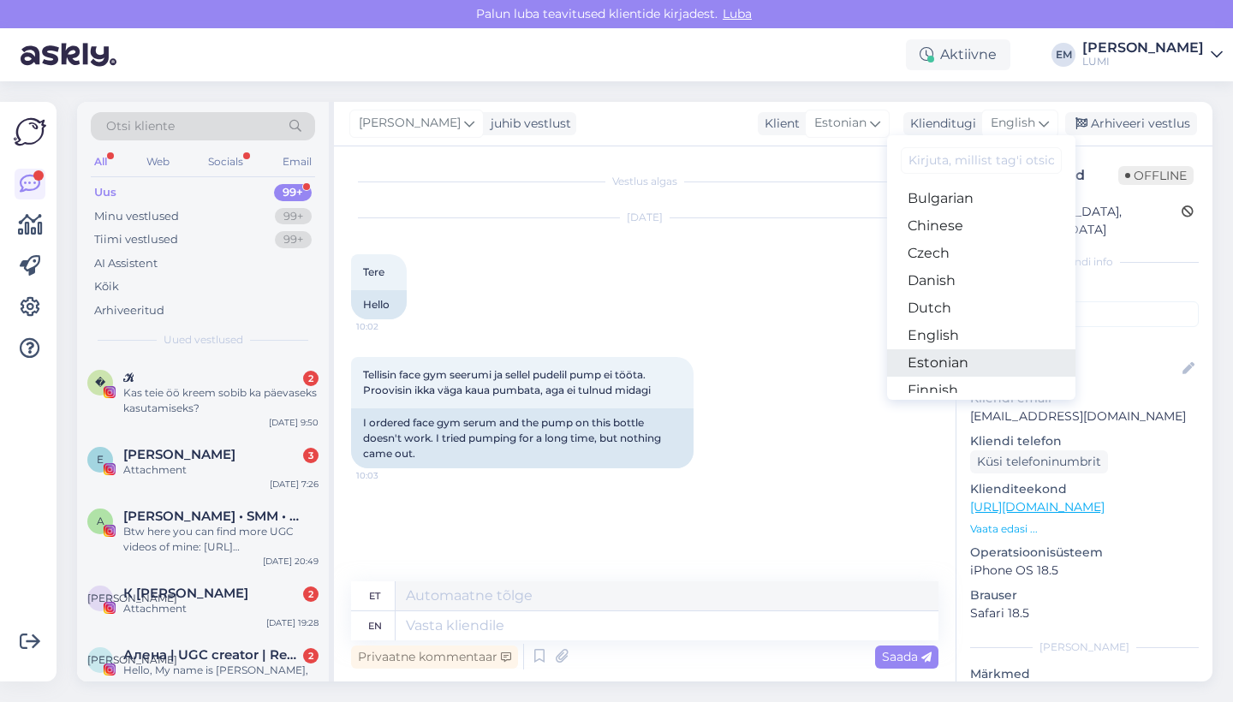
click at [958, 364] on link "Estonian" at bounding box center [981, 362] width 188 height 27
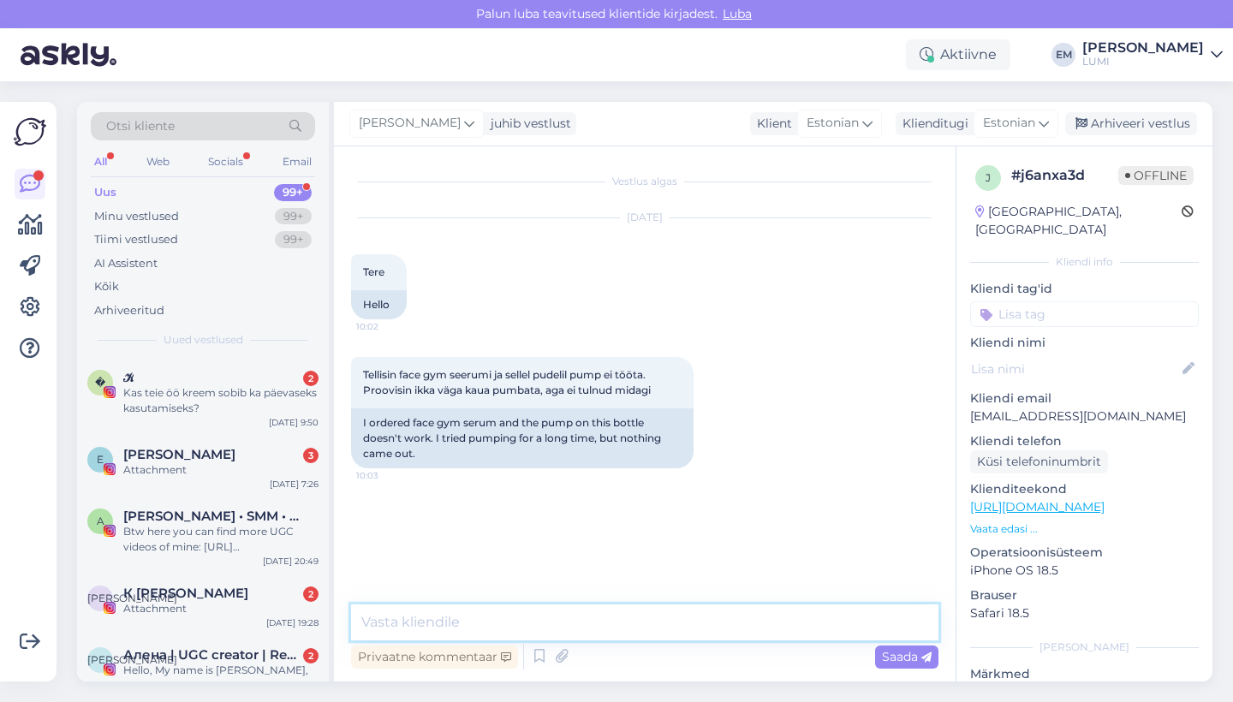
click at [509, 625] on textarea at bounding box center [645, 623] width 588 height 36
paste textarea "Tere, palun andke oma pakiautomaadi aadress ja paneme uue otsiku [PERSON_NAME]"
drag, startPoint x: 439, startPoint y: 620, endPoint x: 406, endPoint y: 619, distance: 32.6
click at [406, 620] on textarea "Tere! Tere, palun andke oma pakiautomaadi aadress ja paneme uue otsiku [PERSON_…" at bounding box center [645, 623] width 588 height 36
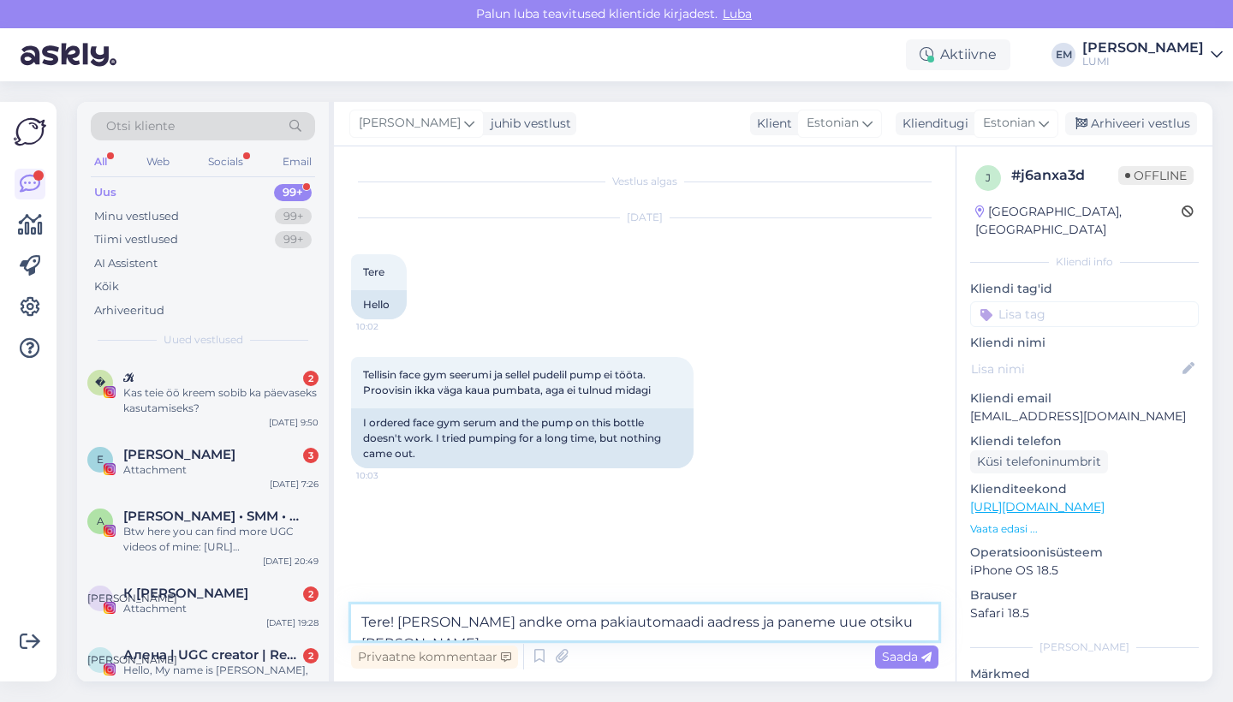
click at [397, 623] on textarea "Tere! [PERSON_NAME] andke oma pakiautomaadi aadress ja paneme uue otsiku [PERSO…" at bounding box center [645, 623] width 588 height 36
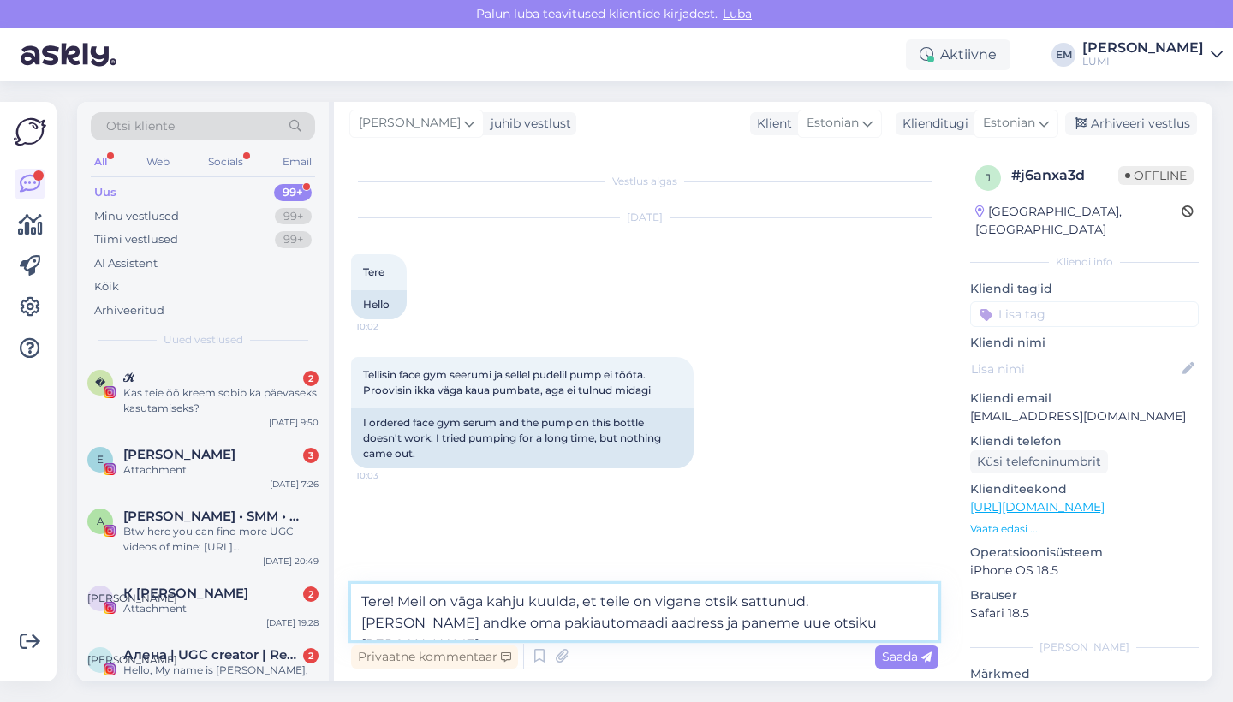
click at [549, 619] on textarea "Tere! Meil on väga kahju kuulda, et teile on vigane otsik sattunud. [PERSON_NAM…" at bounding box center [645, 612] width 588 height 57
click at [367, 623] on textarea "Tere! Meil on väga kahju kuulda, et teile on vigane otsik sattunud. [PERSON_NAM…" at bounding box center [645, 612] width 588 height 57
click at [575, 619] on textarea "Tere! Meil on väga kahju kuulda, et teile on vigane otsik sattunud. [PERSON_NAM…" at bounding box center [645, 612] width 588 height 57
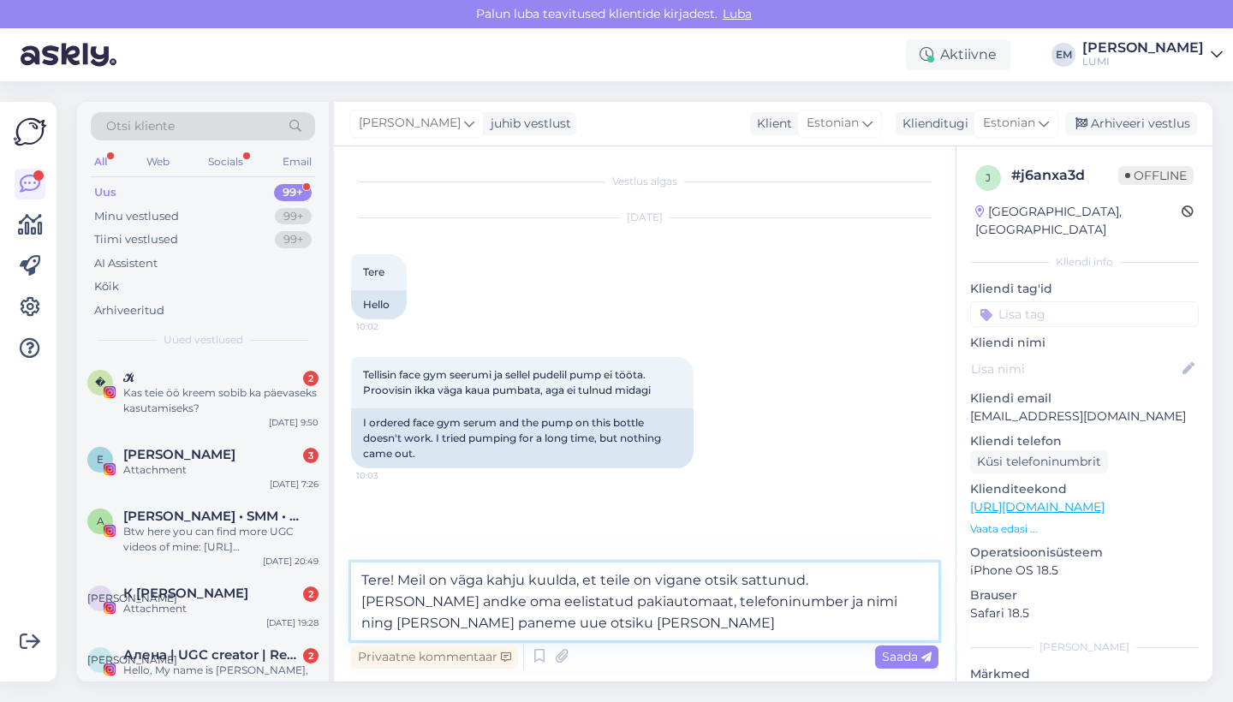
click at [788, 600] on textarea "Tere! Meil on väga kahju kuulda, et teile on vigane otsik sattunud. [PERSON_NAM…" at bounding box center [645, 602] width 588 height 78
click at [773, 600] on textarea "Tere! Meil on väga kahju kuulda, et teile on vigane otsik sattunud. [PERSON_NAM…" at bounding box center [645, 602] width 588 height 78
click at [481, 612] on textarea "Tere! Meil on väga kahju kuulda, et teile on vigane otsik sattunud. [PERSON_NAM…" at bounding box center [645, 602] width 588 height 78
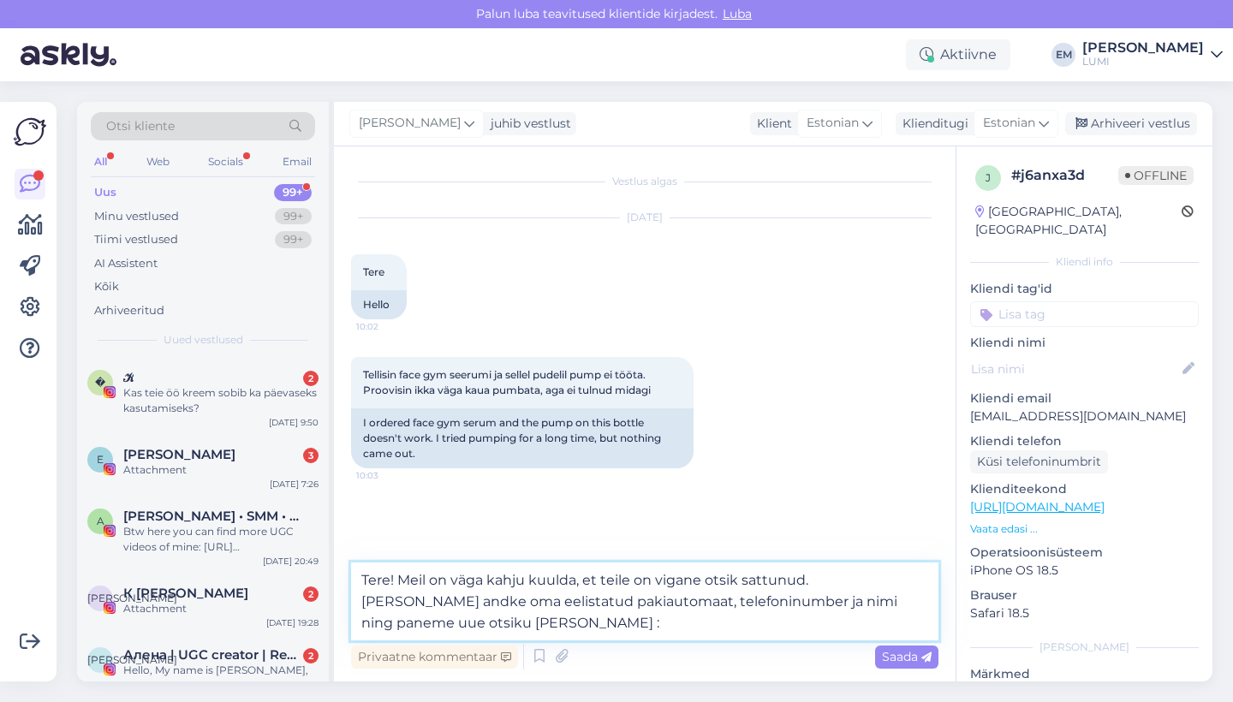
type textarea "Tere! Meil on väga kahju kuulda, et teile on vigane otsik sattunud. [PERSON_NAM…"
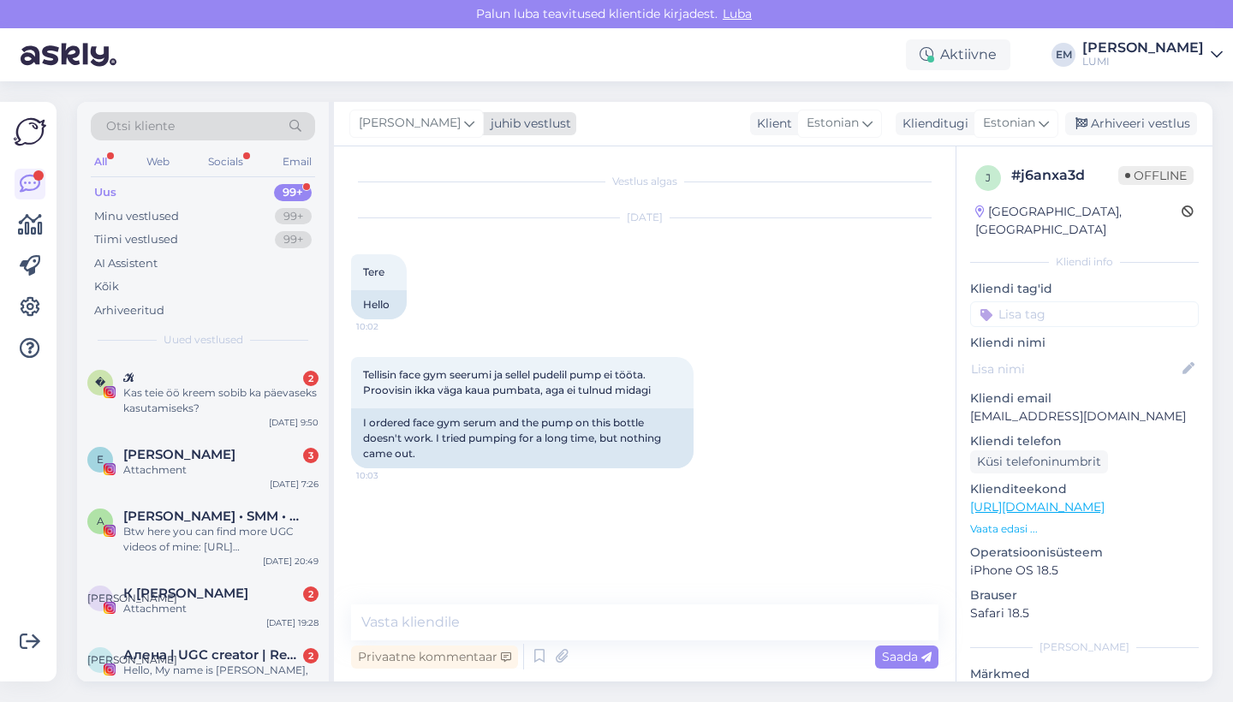
click at [439, 125] on div "[PERSON_NAME]" at bounding box center [416, 123] width 134 height 27
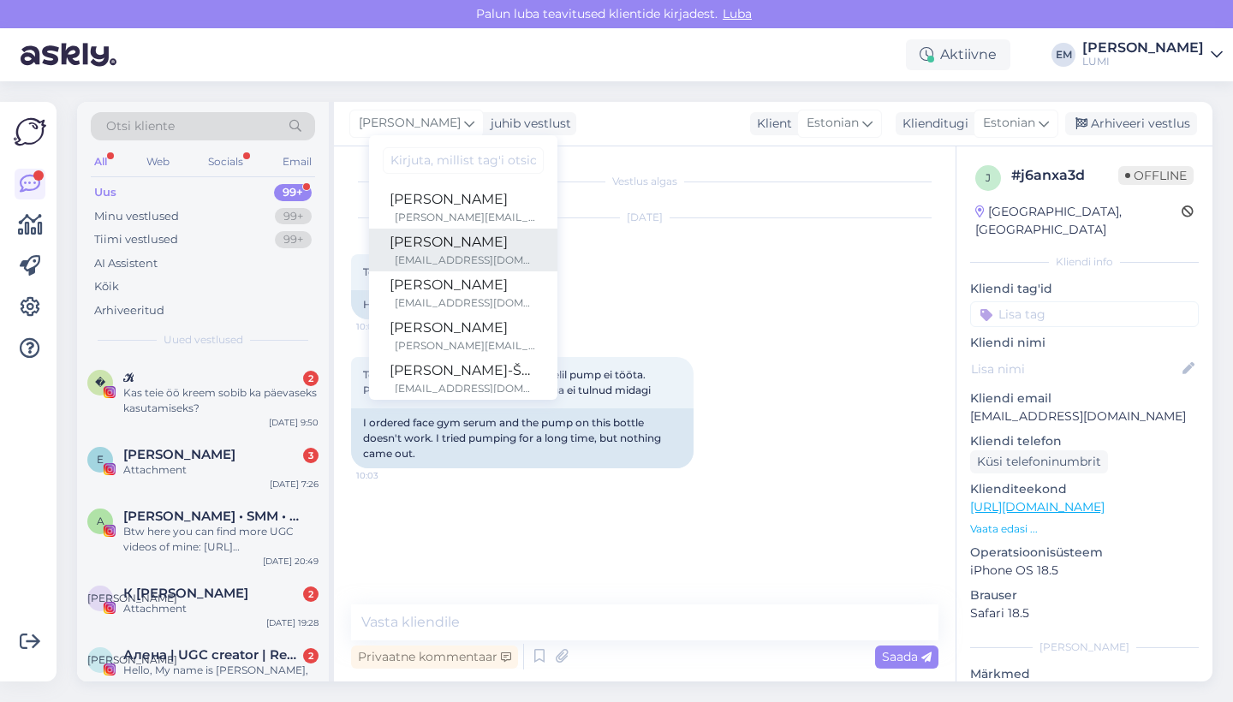
click at [419, 239] on div "[PERSON_NAME]" at bounding box center [463, 242] width 147 height 21
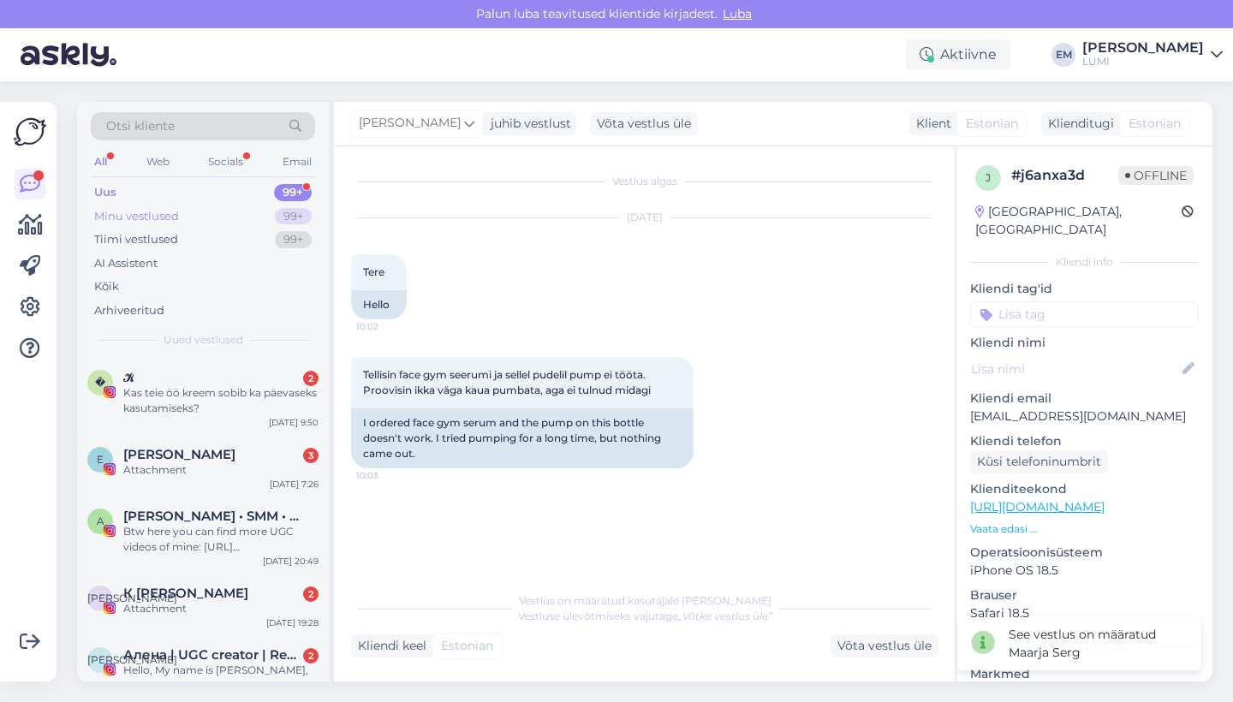
click at [179, 217] on div "Minu vestlused 99+" at bounding box center [203, 217] width 224 height 24
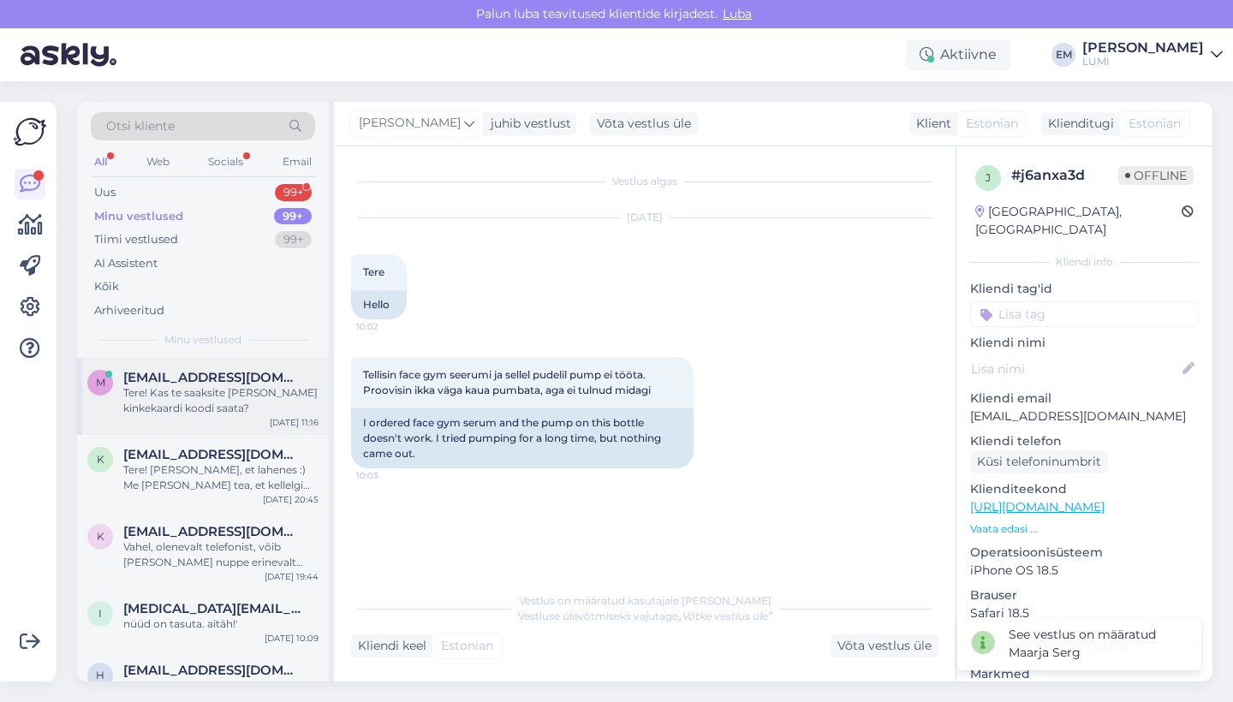
click at [196, 390] on div "Tere! Kas te saaksite [PERSON_NAME] kinkekaardi koodi saata?" at bounding box center [220, 400] width 195 height 31
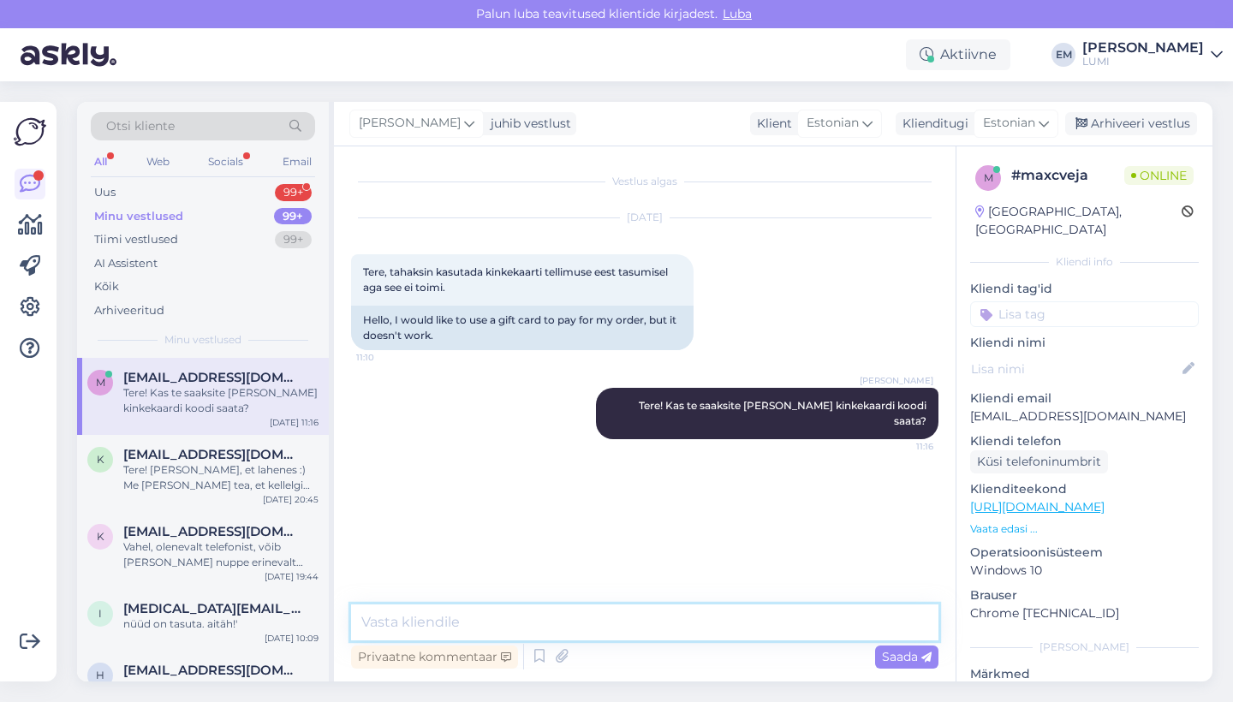
click at [559, 610] on textarea at bounding box center [645, 623] width 588 height 36
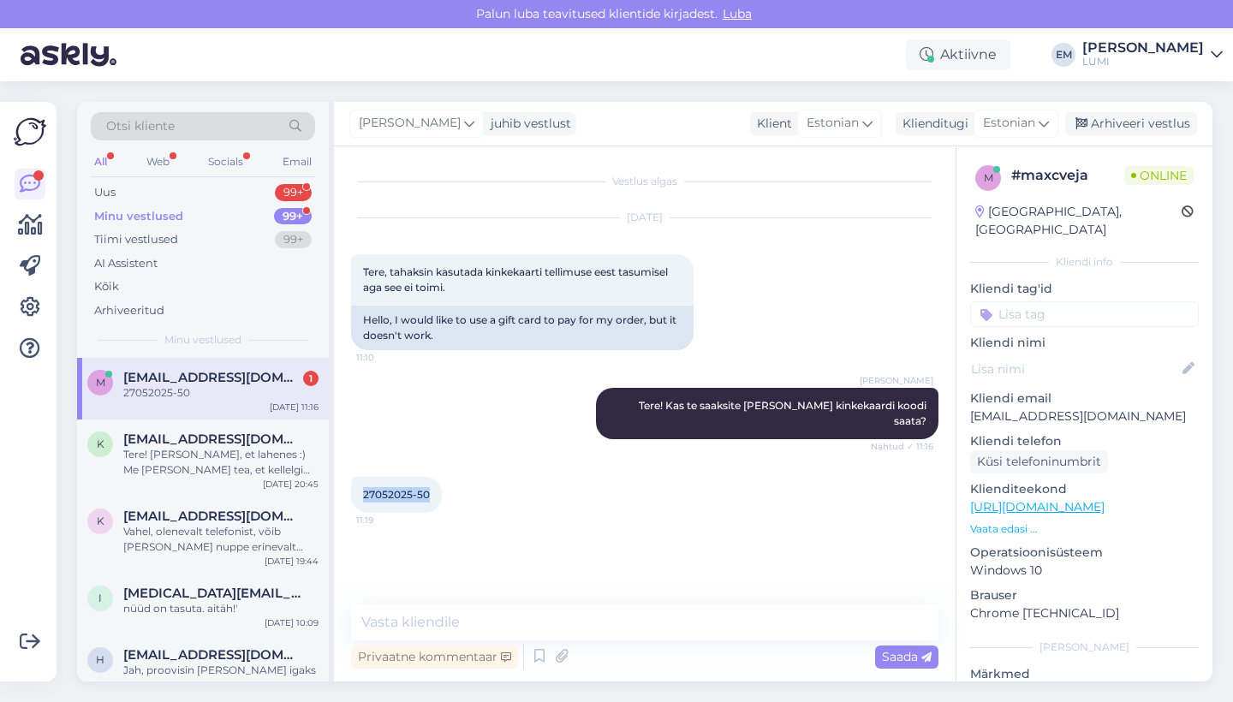
drag, startPoint x: 432, startPoint y: 475, endPoint x: 351, endPoint y: 481, distance: 80.7
click at [351, 481] on div "27052025-50 11:19" at bounding box center [396, 495] width 91 height 36
copy span "27052025-50"
click at [480, 606] on textarea at bounding box center [645, 623] width 588 height 36
type textarea "P"
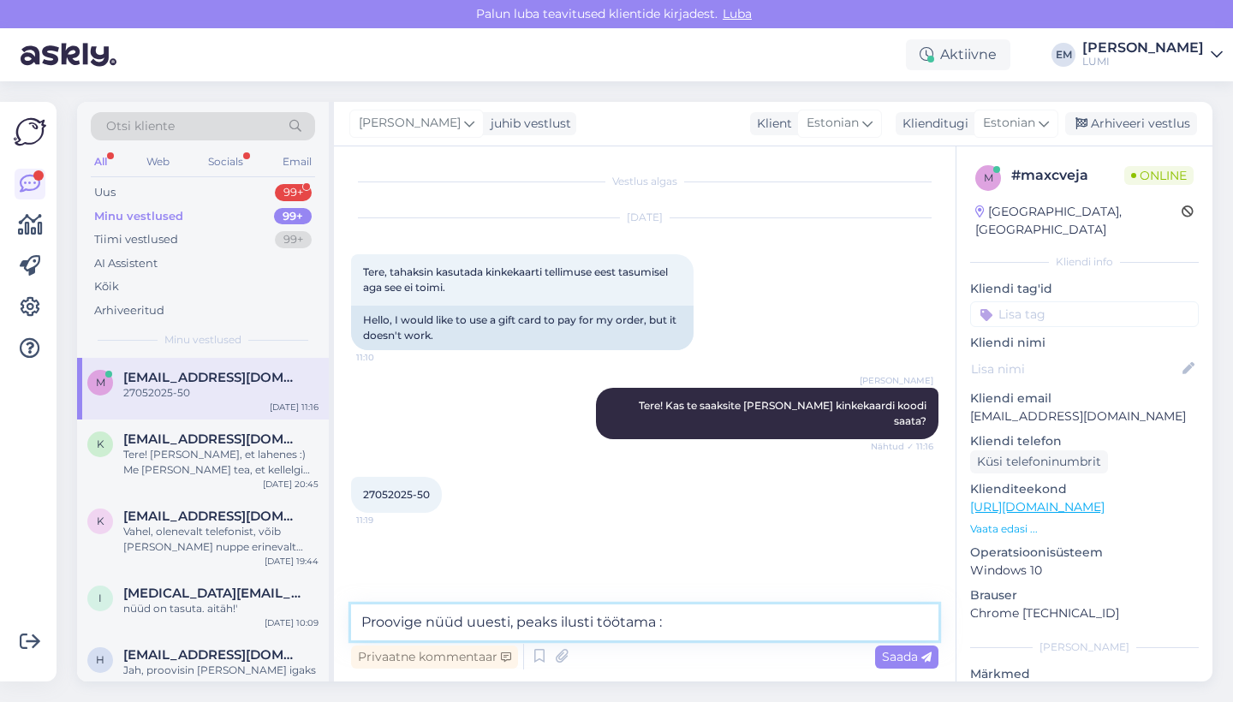
type textarea "Proovige nüüd uuesti, peaks ilusti töötama :)"
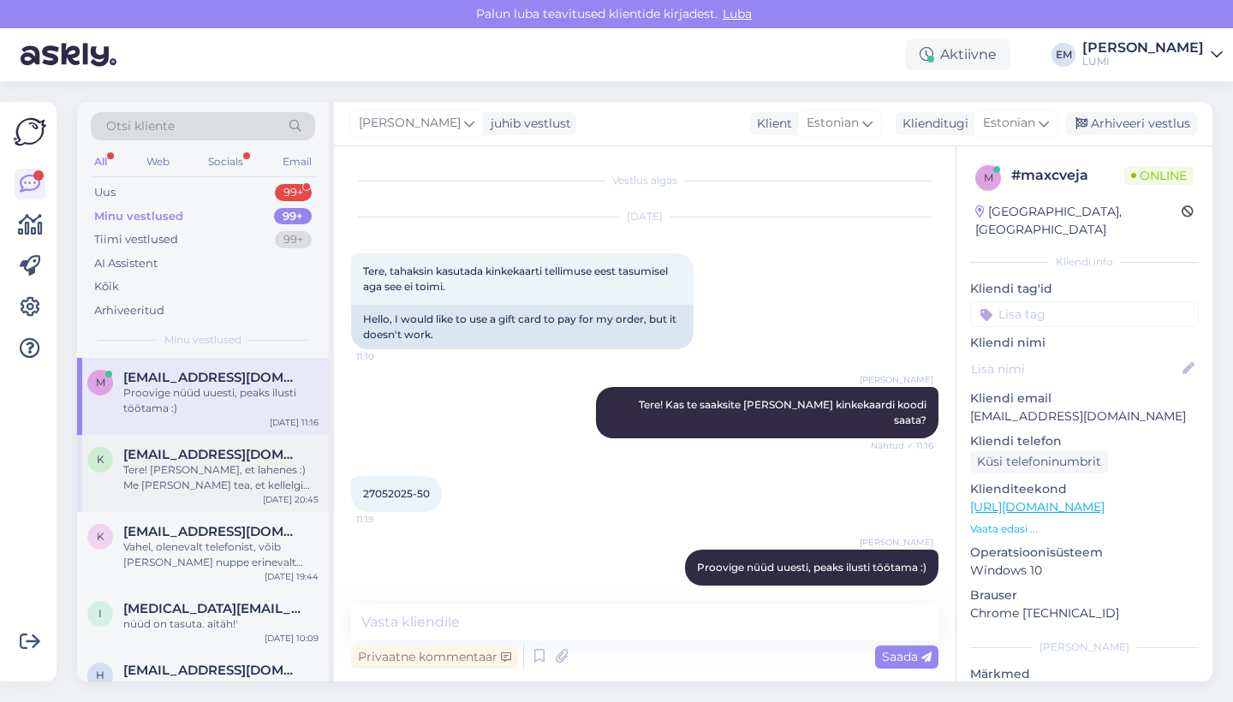
click at [160, 469] on div "Tere! [PERSON_NAME], et lahenes :) Me [PERSON_NAME] tea, et kellelgi teisel ole…" at bounding box center [220, 477] width 195 height 31
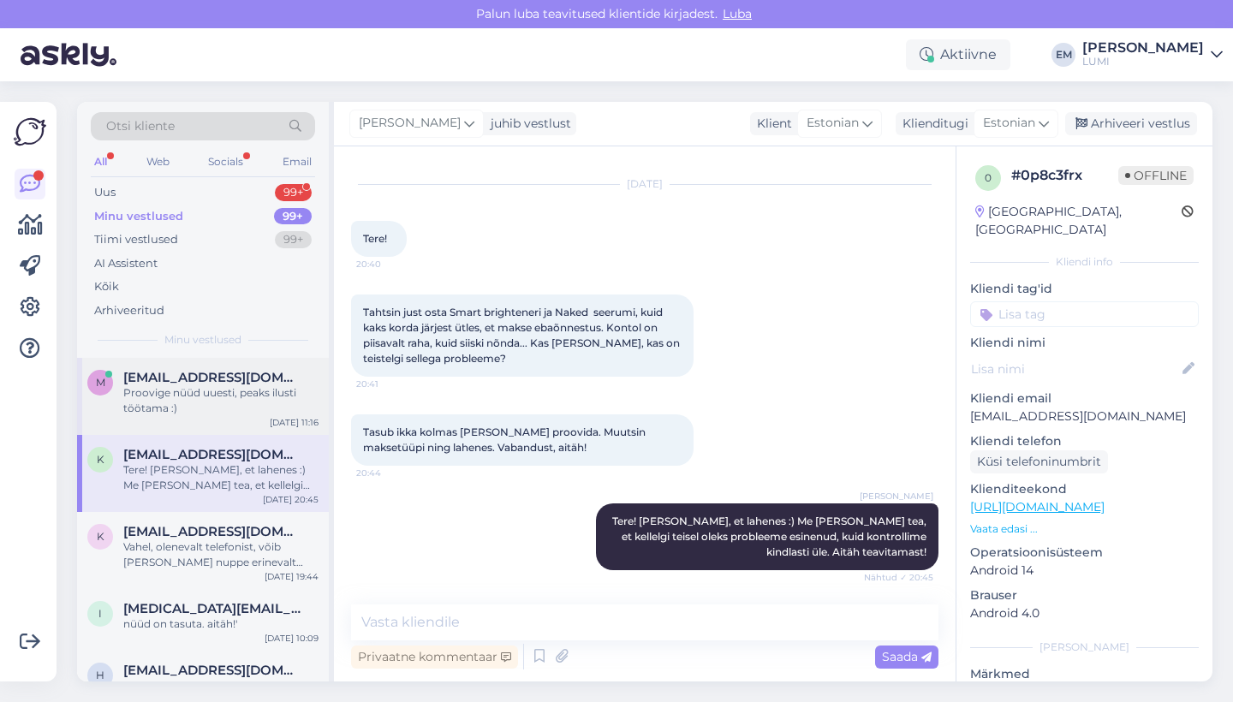
click at [174, 377] on span "[EMAIL_ADDRESS][DOMAIN_NAME]" at bounding box center [212, 377] width 178 height 15
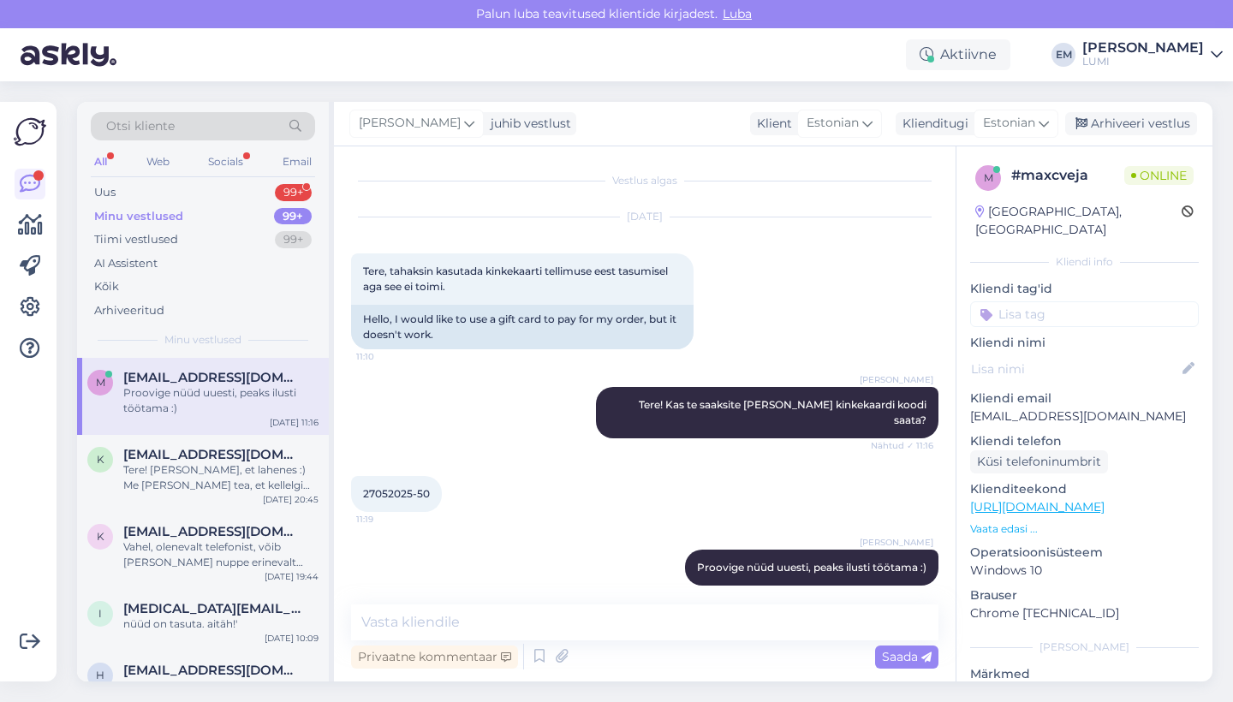
click at [190, 180] on div "Otsi kliente All Web Socials Email Uus 99+ Minu vestlused 99+ Tiimi vestlused 9…" at bounding box center [203, 230] width 252 height 256
click at [191, 191] on div "Uus 99+" at bounding box center [203, 193] width 224 height 24
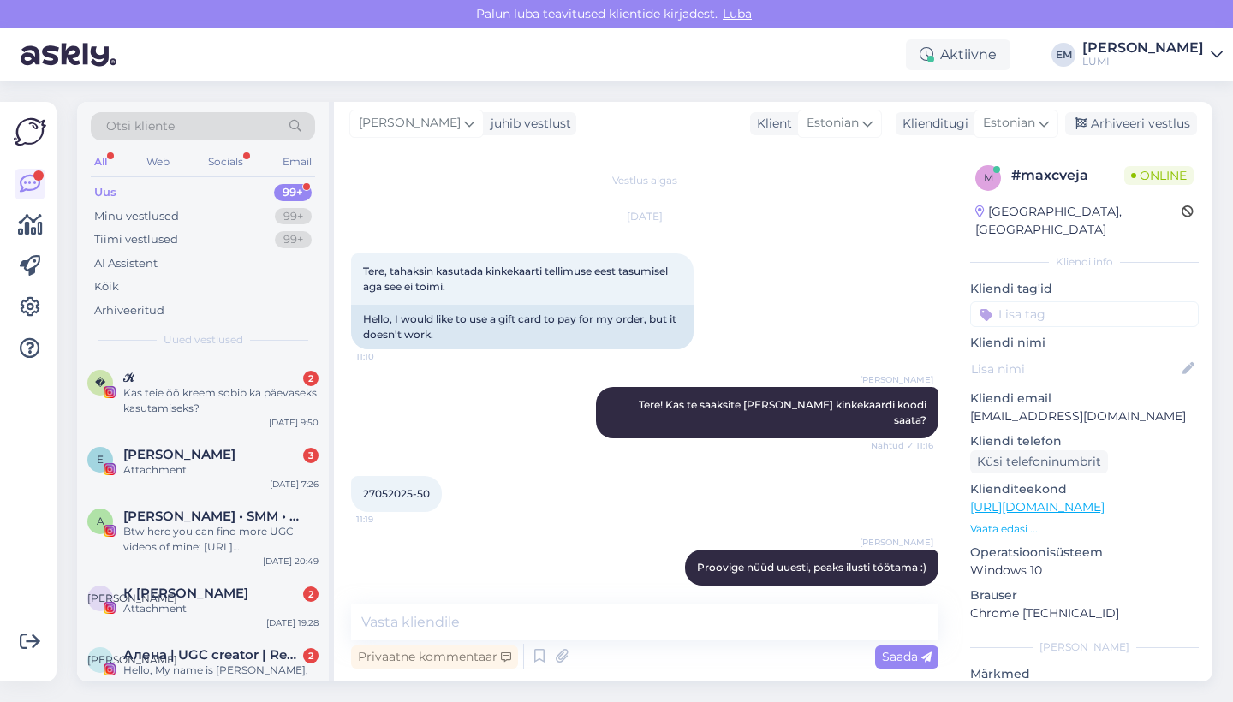
click at [19, 128] on img at bounding box center [30, 132] width 33 height 33
click at [45, 54] on img at bounding box center [69, 54] width 96 height 53
click at [22, 232] on icon at bounding box center [30, 225] width 25 height 21
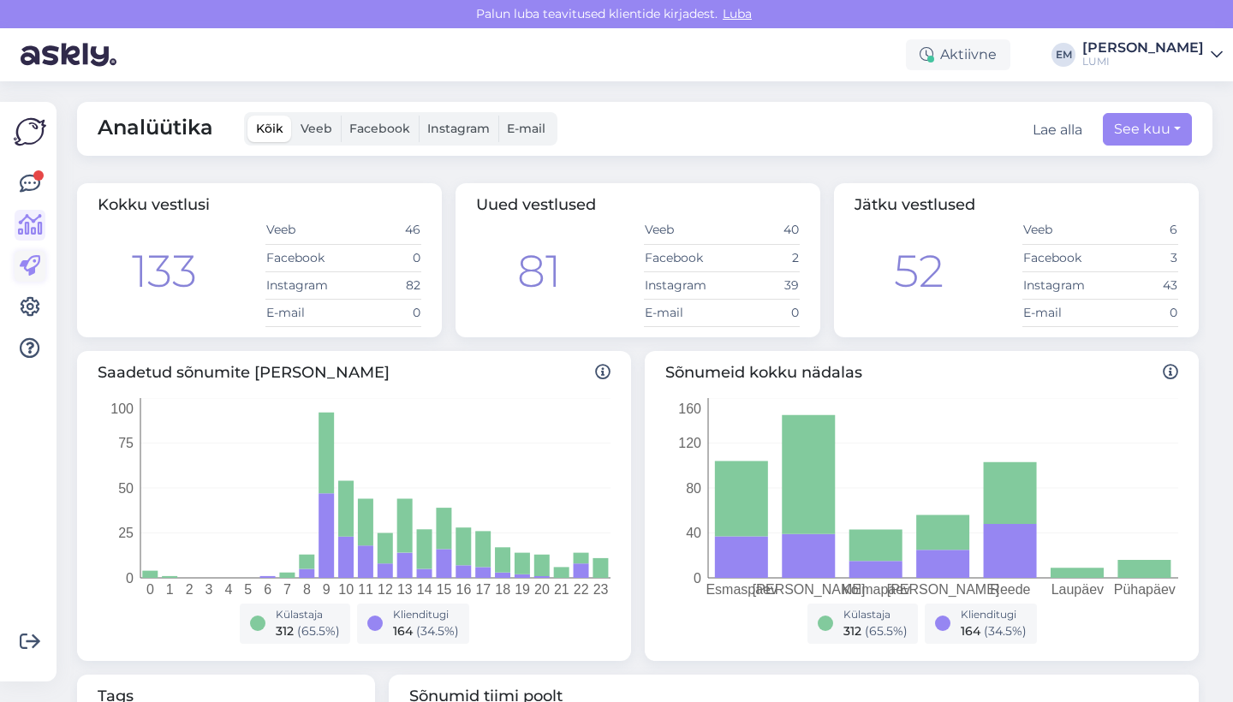
click at [33, 265] on icon at bounding box center [30, 266] width 21 height 21
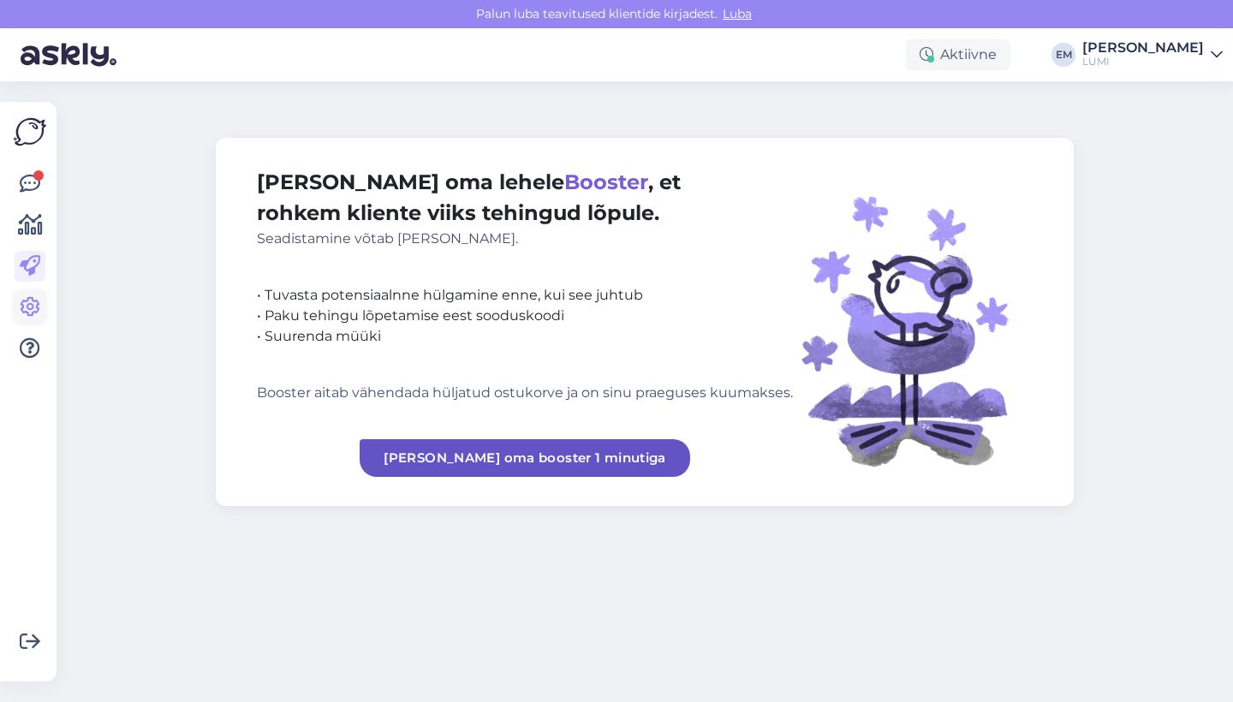
click at [21, 305] on icon at bounding box center [30, 307] width 21 height 21
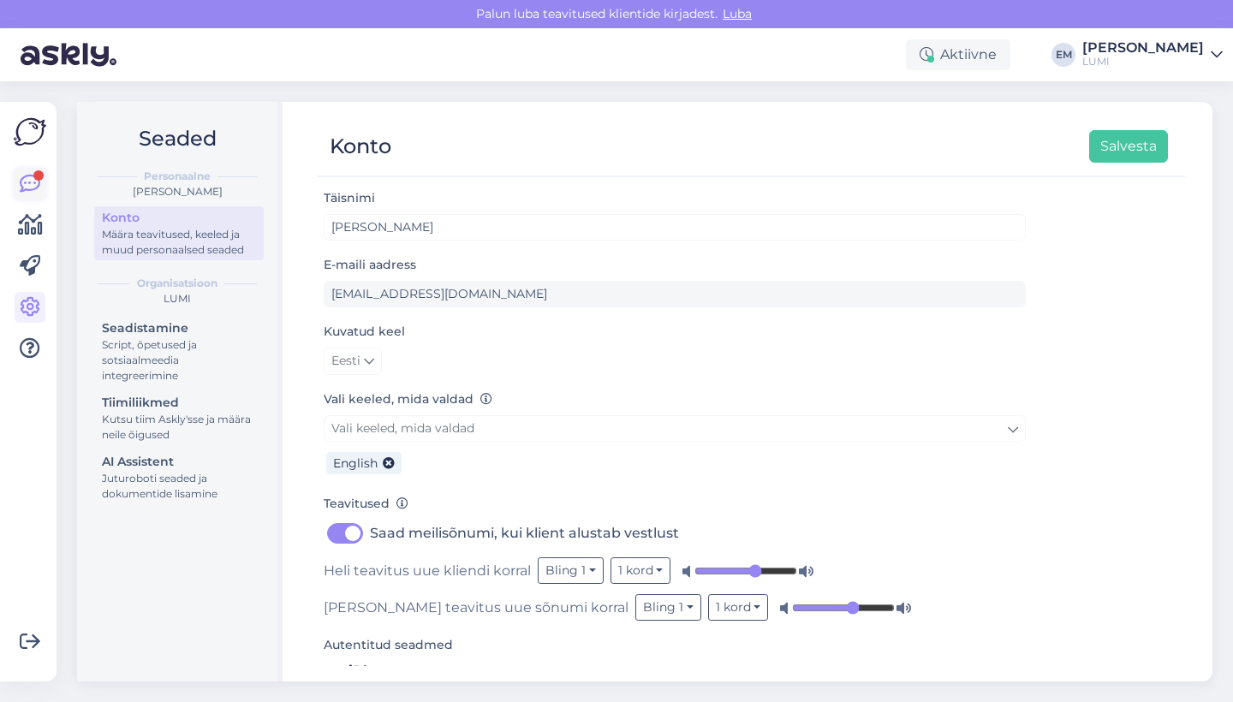
click at [25, 182] on icon at bounding box center [30, 184] width 21 height 21
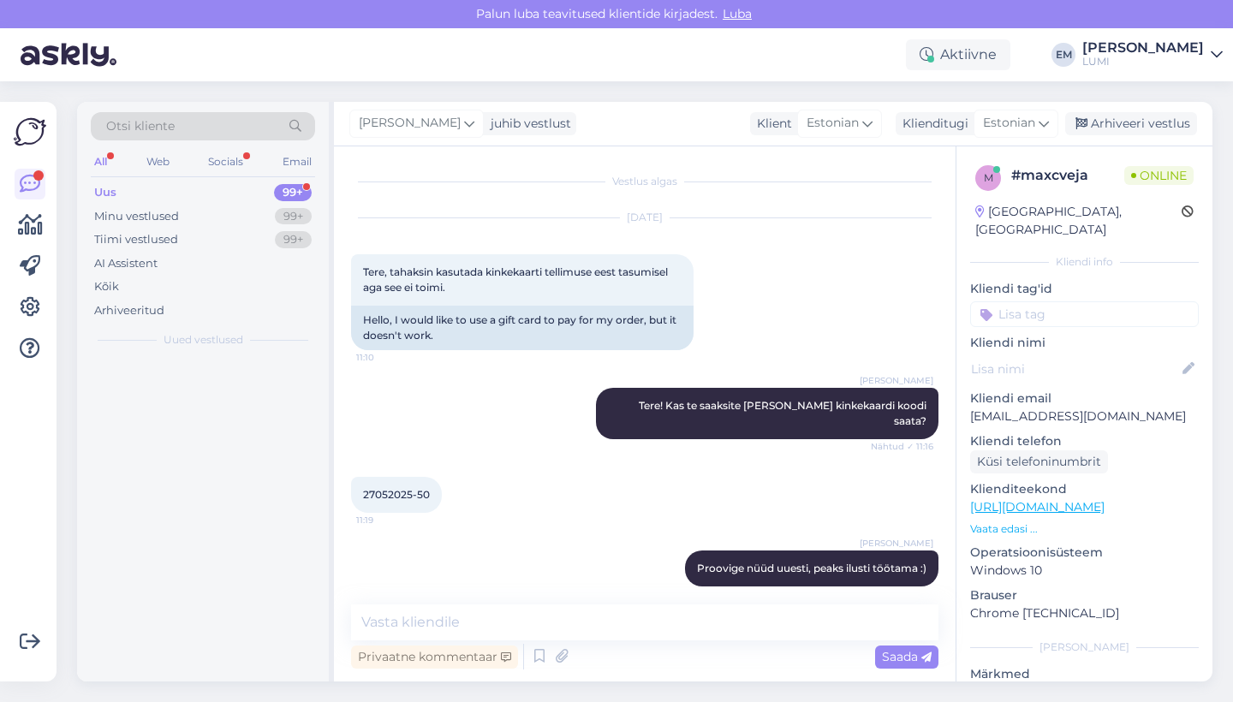
scroll to position [1, 0]
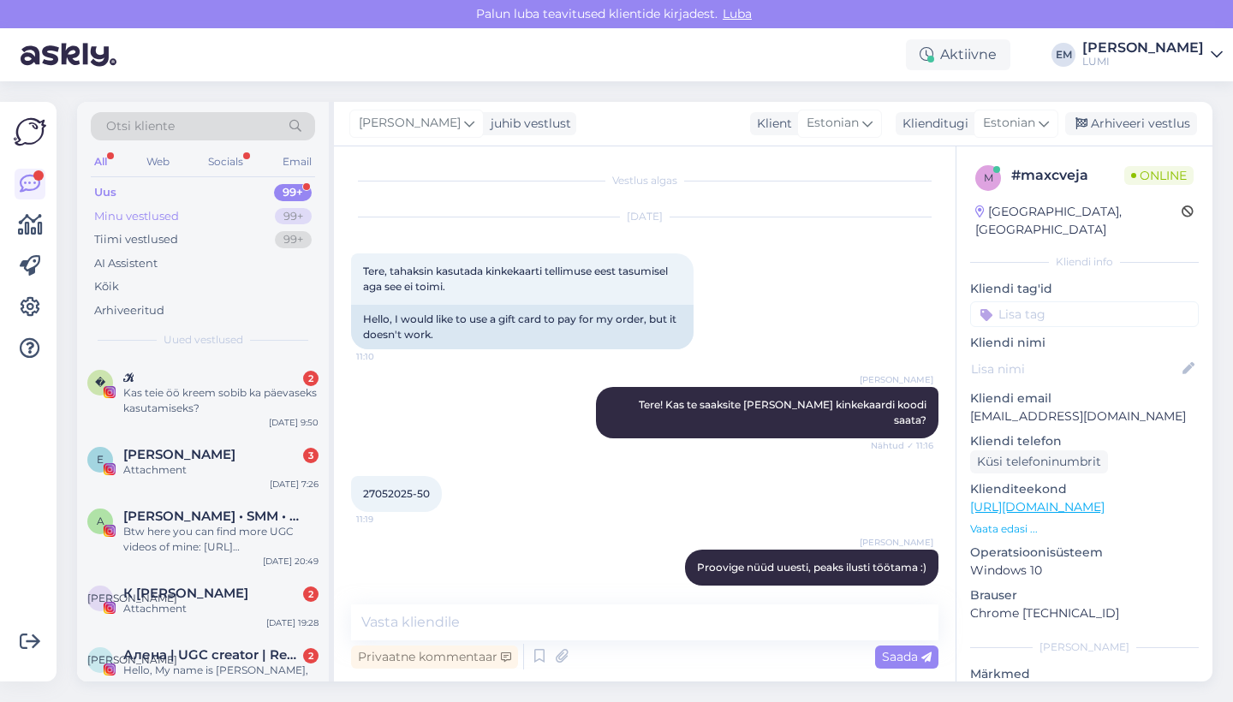
click at [196, 207] on div "Minu vestlused 99+" at bounding box center [203, 217] width 224 height 24
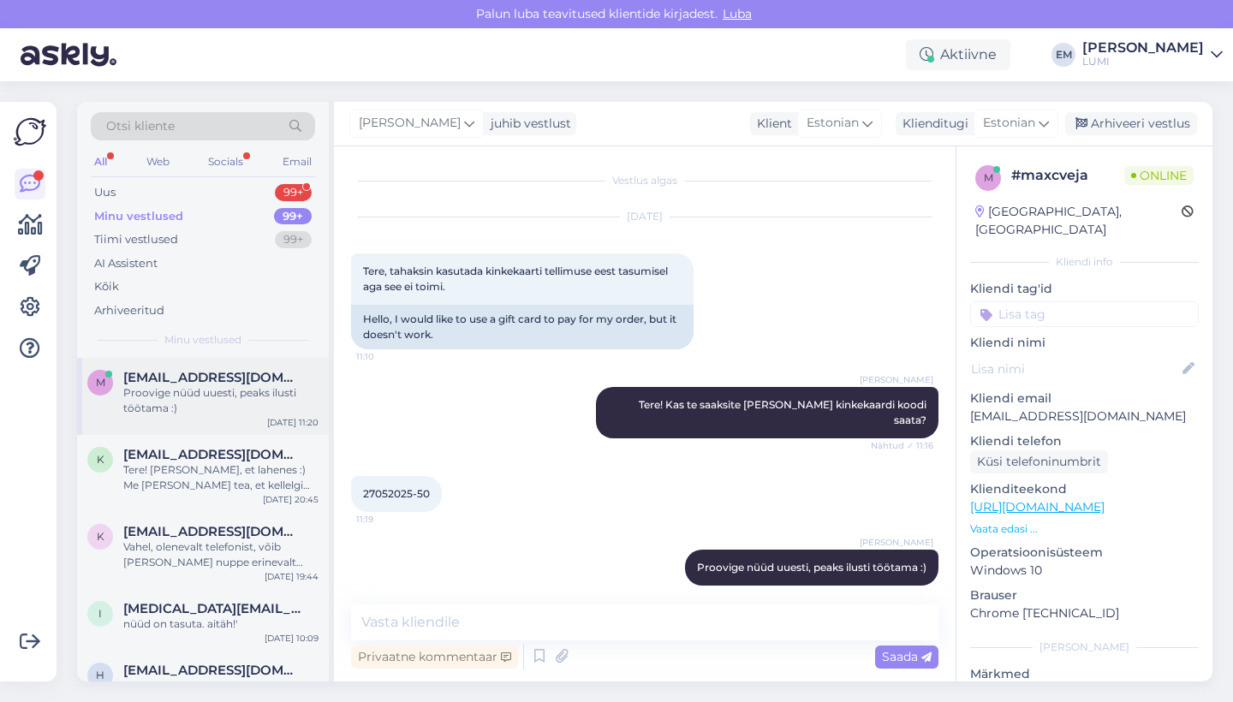
click at [223, 389] on div "Proovige nüüd uuesti, peaks ilusti töötama :)" at bounding box center [220, 400] width 195 height 31
click at [28, 136] on img at bounding box center [30, 132] width 33 height 33
click at [107, 160] on div "All" at bounding box center [101, 162] width 20 height 22
click at [88, 60] on img at bounding box center [69, 54] width 96 height 53
click at [27, 240] on link at bounding box center [30, 225] width 31 height 31
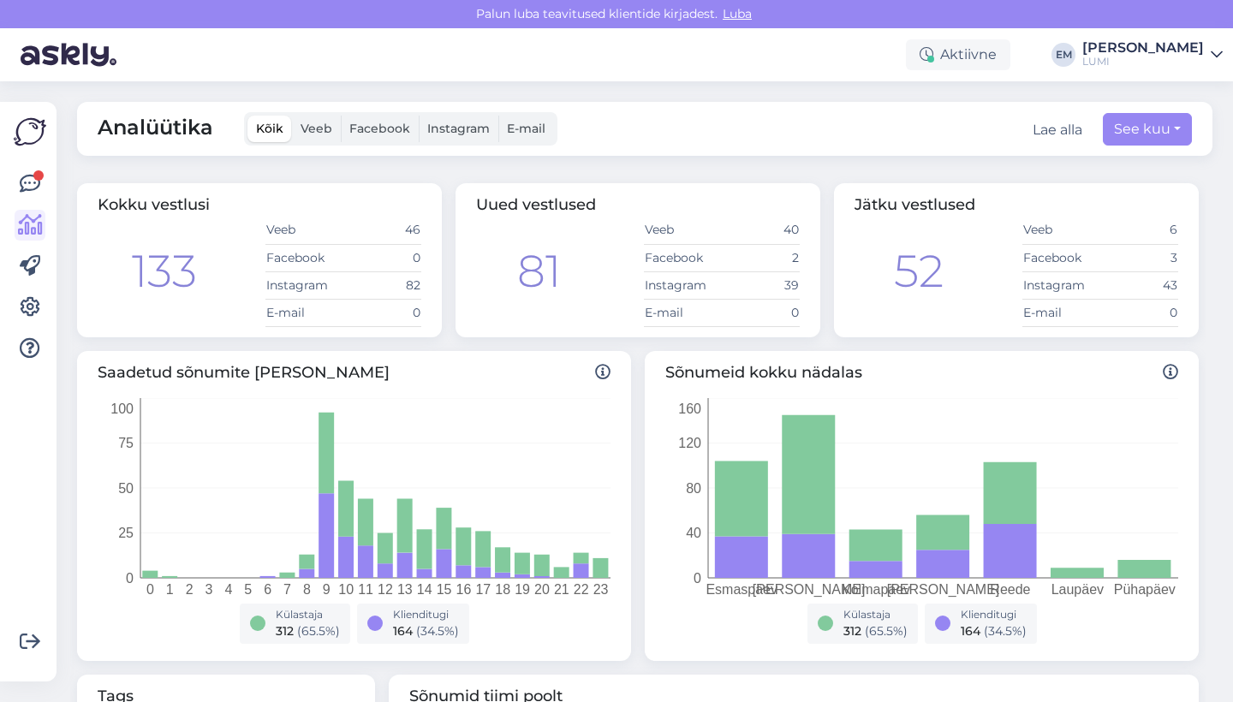
click at [26, 162] on div at bounding box center [30, 392] width 33 height 552
click at [31, 183] on icon at bounding box center [30, 184] width 21 height 21
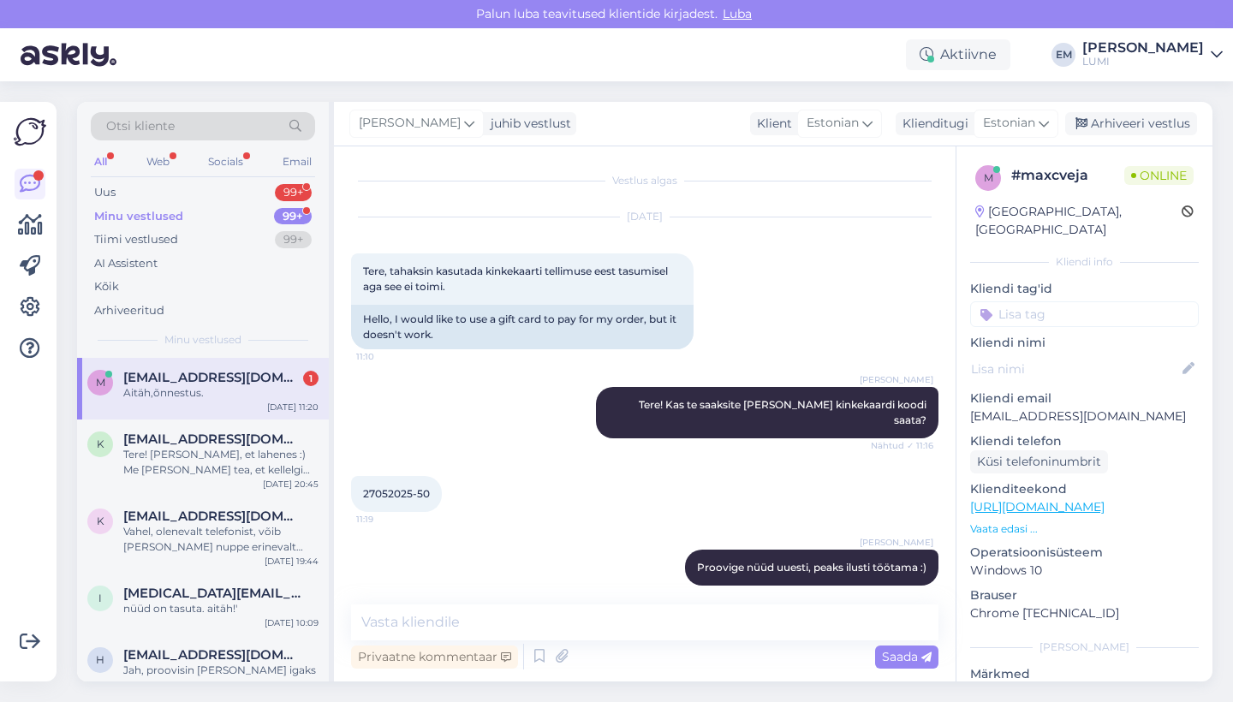
scroll to position [75, 0]
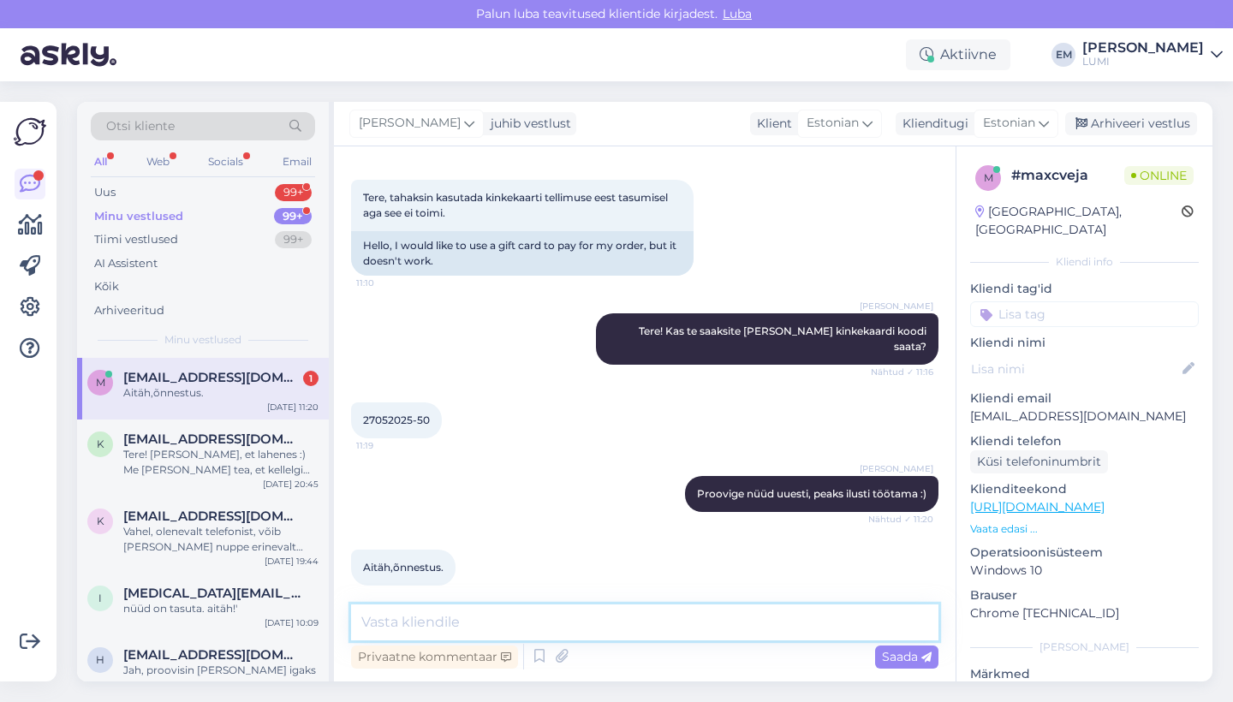
click at [453, 624] on textarea at bounding box center [645, 623] width 588 height 36
click at [253, 202] on div "Uus 99+" at bounding box center [203, 193] width 224 height 24
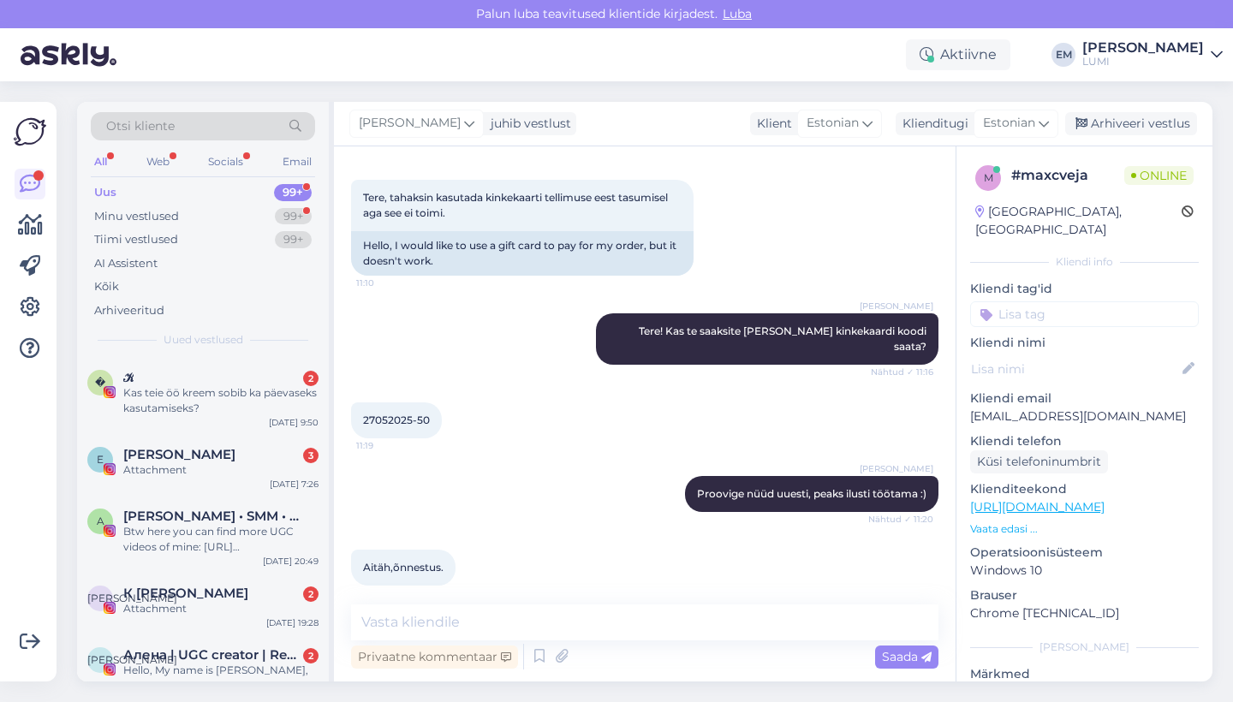
click at [241, 173] on div "All Web Socials Email" at bounding box center [203, 164] width 224 height 27
click at [241, 205] on div "Minu vestlused 99+" at bounding box center [203, 217] width 224 height 24
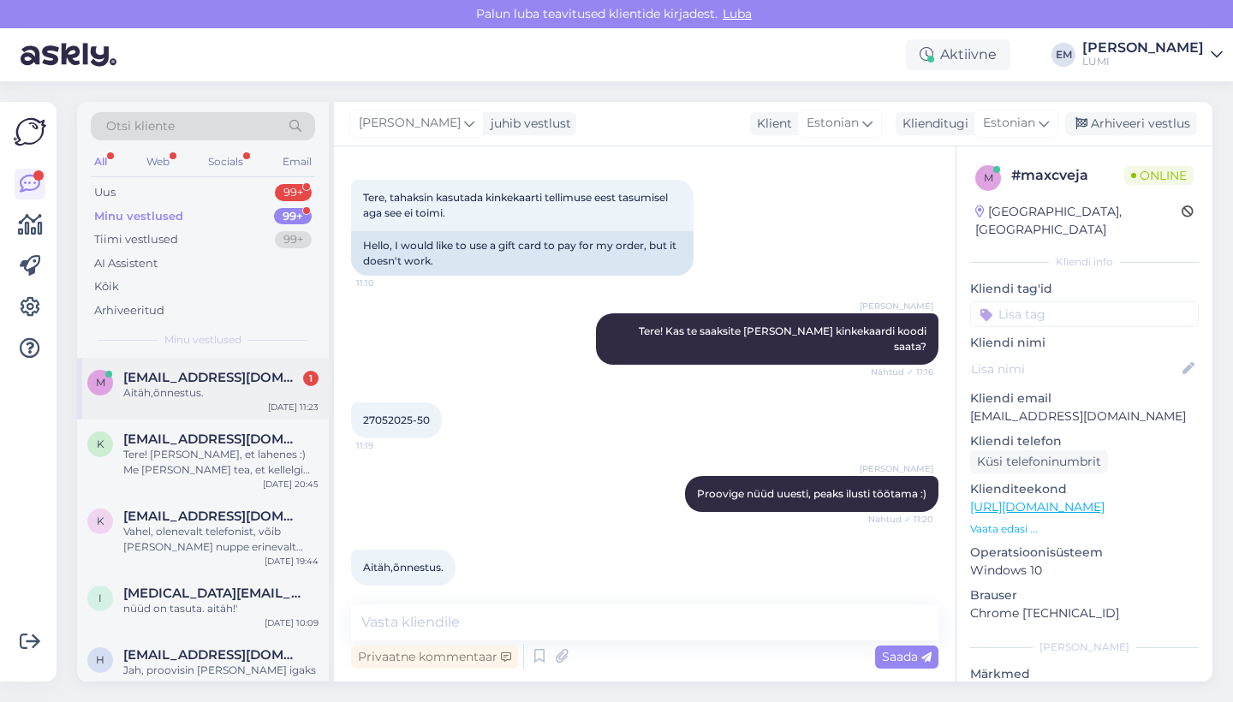
click at [239, 395] on div "Aitäh,õnnestus." at bounding box center [220, 392] width 195 height 15
